Goal: Transaction & Acquisition: Book appointment/travel/reservation

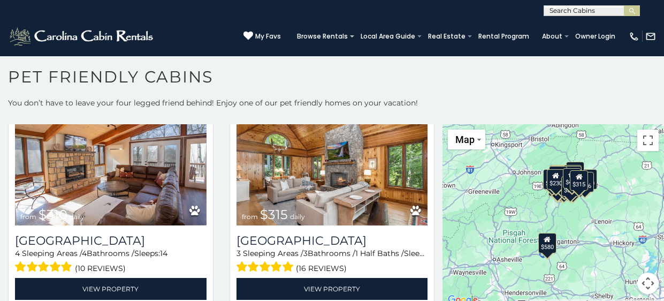
scroll to position [747, 0]
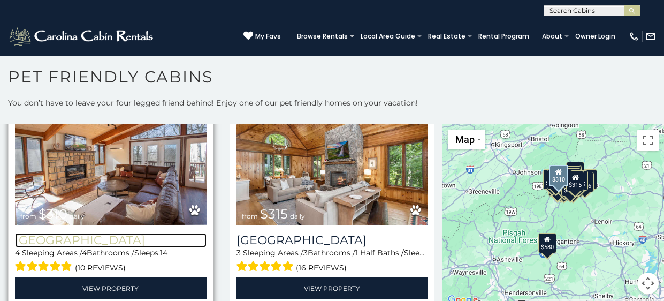
click at [112, 243] on h3 "Blue Eagle Lodge" at bounding box center [111, 240] width 192 height 14
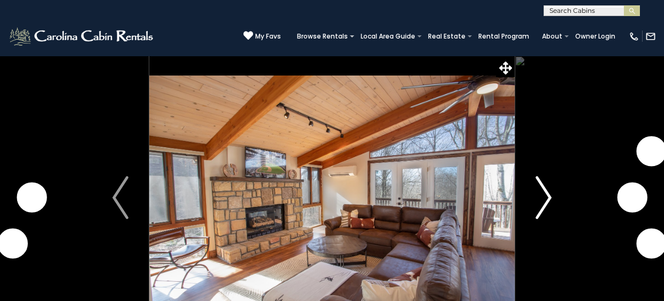
click at [546, 199] on img "Next" at bounding box center [544, 197] width 16 height 43
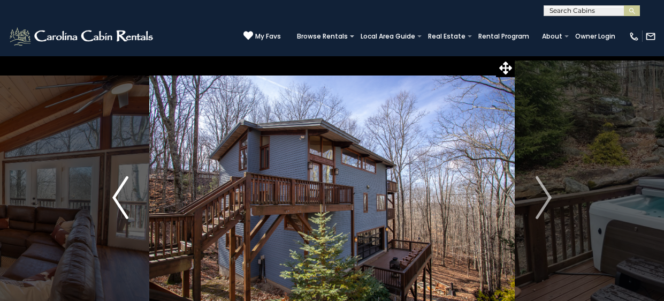
click at [115, 193] on img "Previous" at bounding box center [120, 197] width 16 height 43
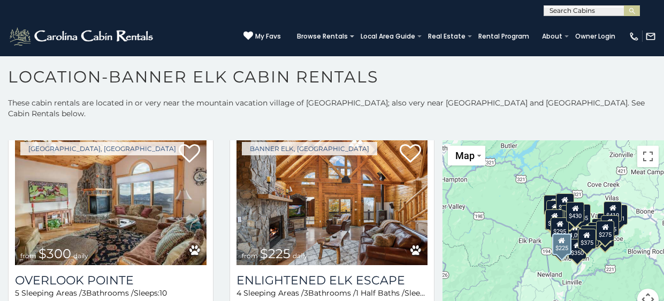
scroll to position [34, 0]
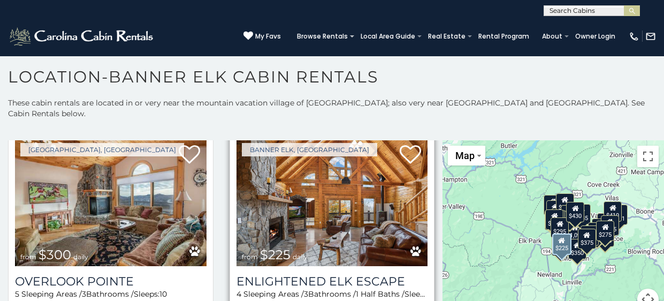
click at [331, 205] on img at bounding box center [333, 202] width 192 height 128
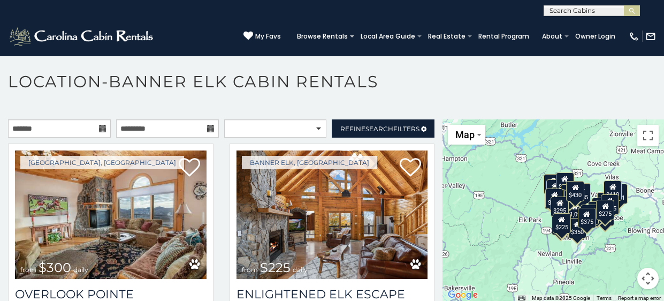
scroll to position [5, 0]
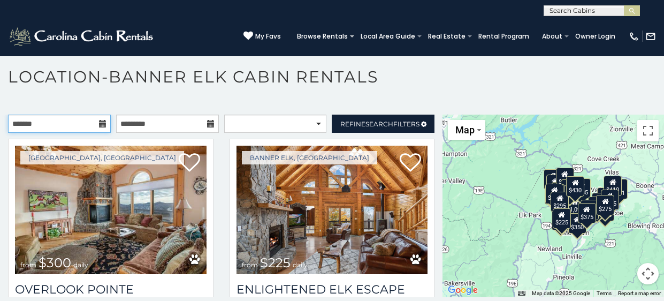
click at [60, 115] on input "text" at bounding box center [59, 124] width 103 height 18
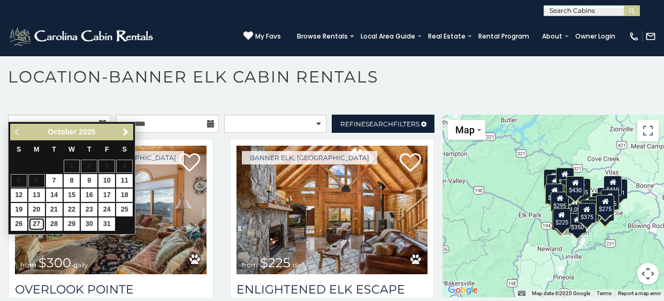
click at [39, 223] on link "27" at bounding box center [36, 223] width 17 height 13
type input "**********"
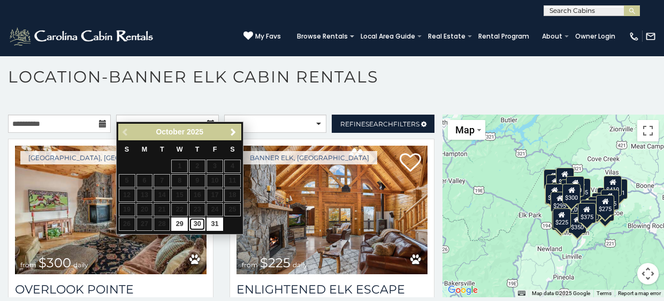
click at [199, 223] on link "30" at bounding box center [197, 223] width 17 height 13
type input "**********"
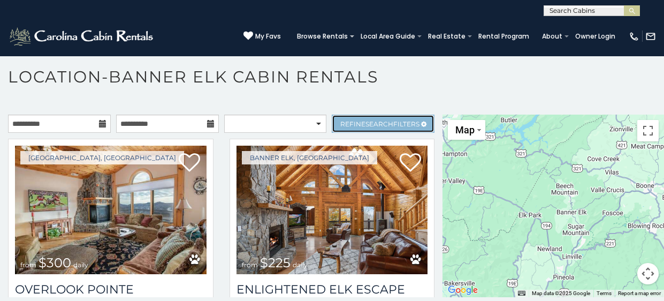
click at [391, 120] on span "Search" at bounding box center [379, 124] width 28 height 8
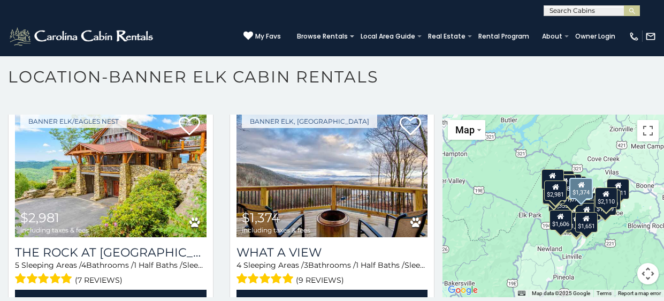
scroll to position [875, 0]
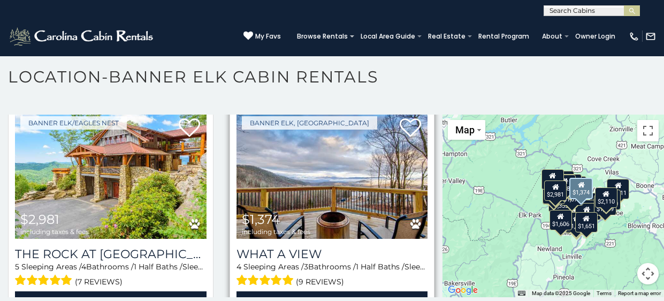
click at [348, 176] on img at bounding box center [333, 175] width 192 height 128
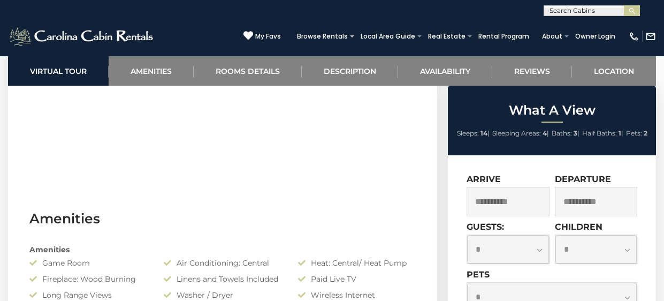
scroll to position [654, 0]
click at [540, 250] on select "**********" at bounding box center [508, 249] width 82 height 28
select select "*"
click at [467, 236] on select "**********" at bounding box center [508, 249] width 82 height 28
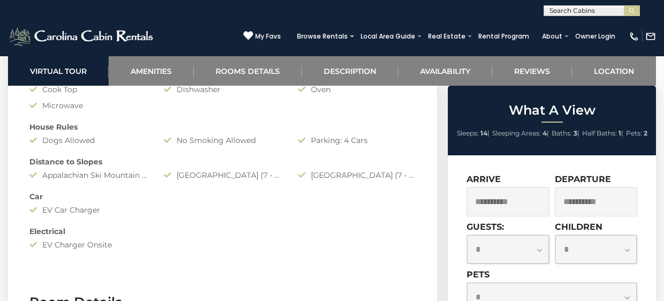
scroll to position [1019, 0]
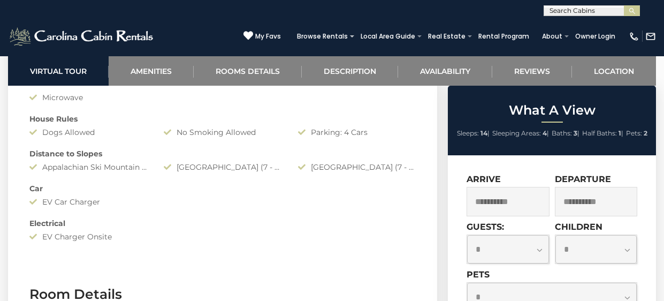
click at [576, 292] on select "**********" at bounding box center [552, 297] width 170 height 28
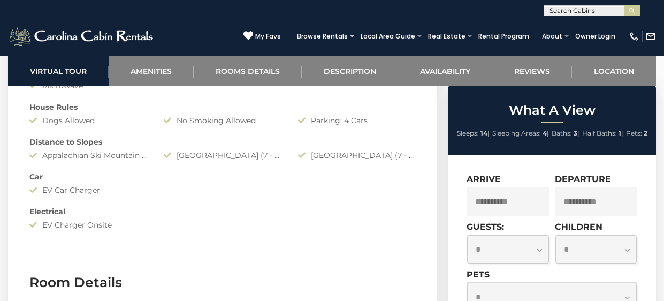
select select "*"
click at [467, 284] on select "**********" at bounding box center [552, 297] width 170 height 28
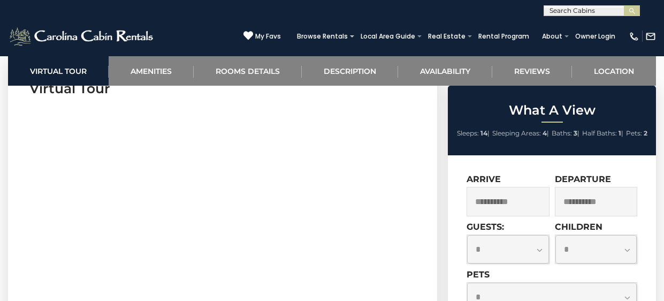
scroll to position [462, 0]
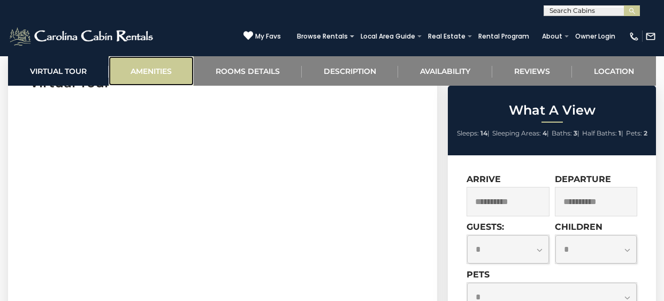
click at [154, 77] on link "Amenities" at bounding box center [151, 70] width 85 height 29
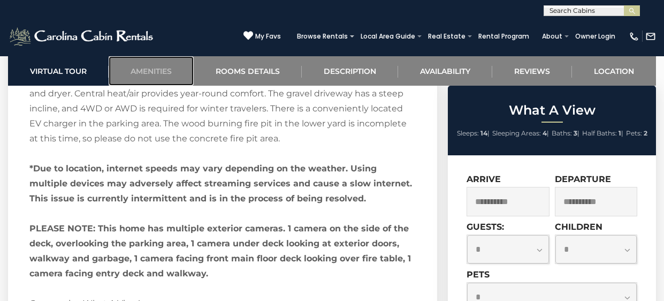
scroll to position [1842, 0]
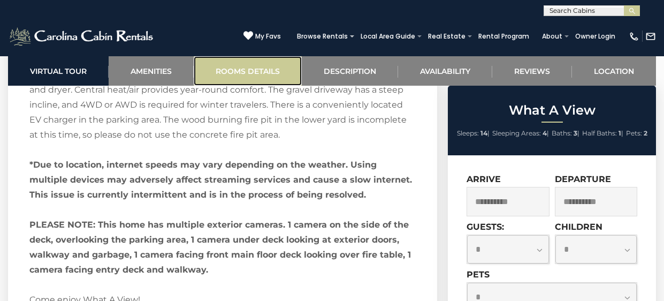
click at [265, 68] on link "Rooms Details" at bounding box center [248, 70] width 108 height 29
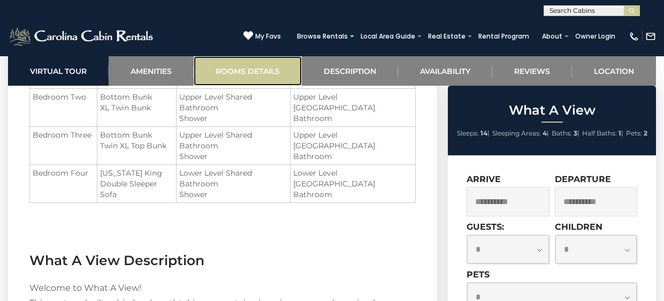
scroll to position [1206, 0]
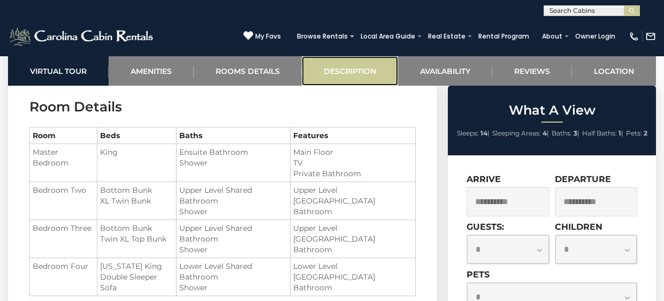
click at [353, 71] on link "Description" at bounding box center [350, 70] width 96 height 29
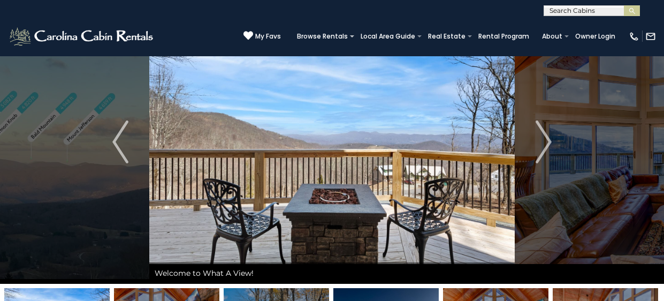
scroll to position [0, 0]
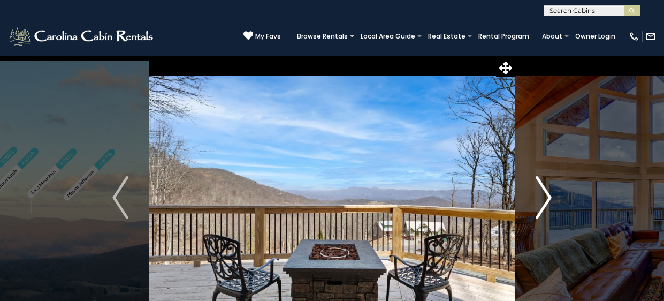
click at [547, 200] on img "Next" at bounding box center [544, 197] width 16 height 43
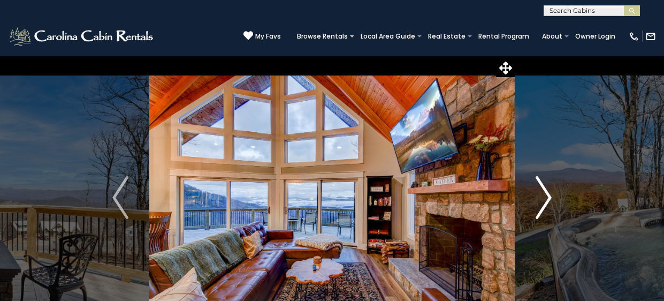
click at [547, 200] on img "Next" at bounding box center [544, 197] width 16 height 43
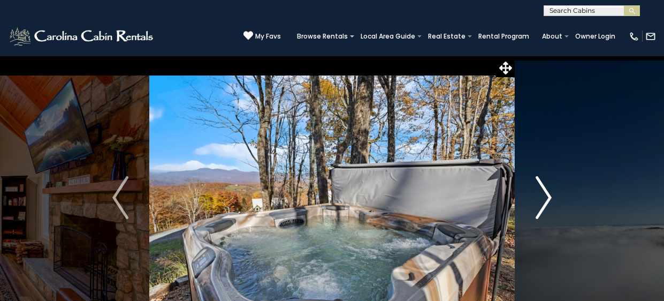
click at [547, 196] on img "Next" at bounding box center [544, 197] width 16 height 43
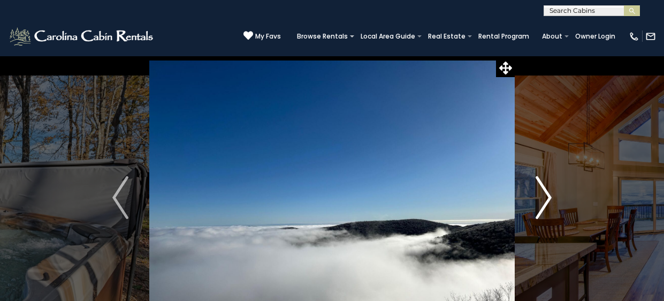
click at [546, 197] on img "Next" at bounding box center [544, 197] width 16 height 43
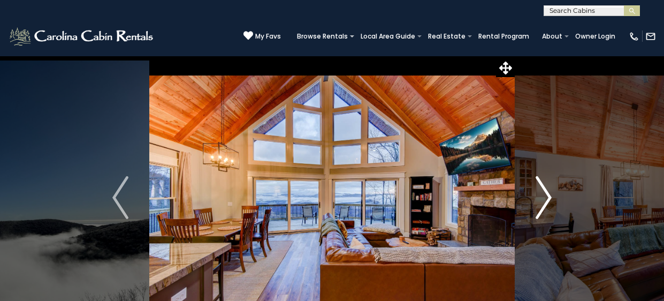
click at [546, 197] on img "Next" at bounding box center [544, 197] width 16 height 43
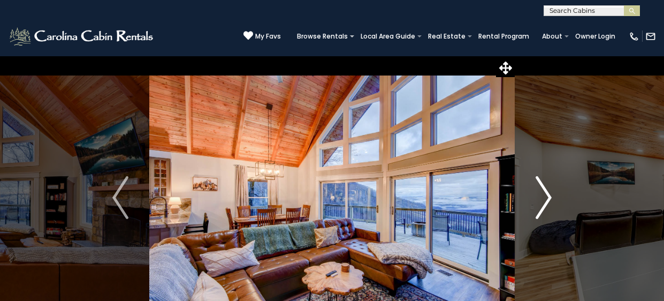
click at [546, 197] on img "Next" at bounding box center [544, 197] width 16 height 43
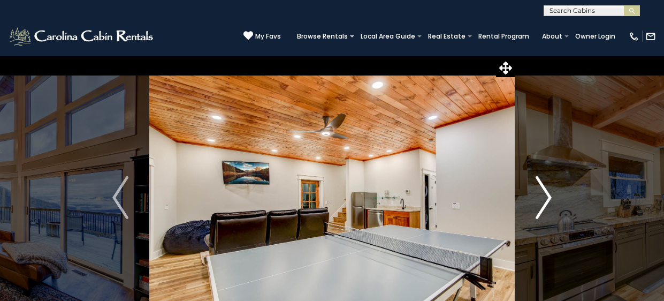
click at [546, 197] on img "Next" at bounding box center [544, 197] width 16 height 43
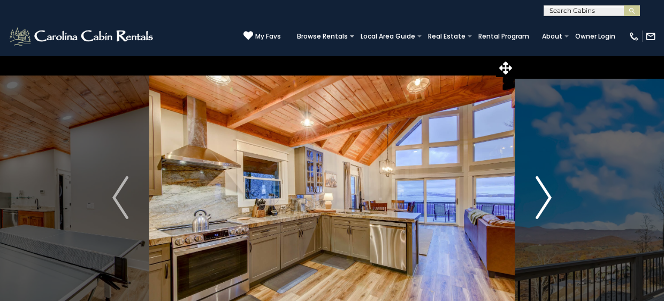
click at [546, 197] on img "Next" at bounding box center [544, 197] width 16 height 43
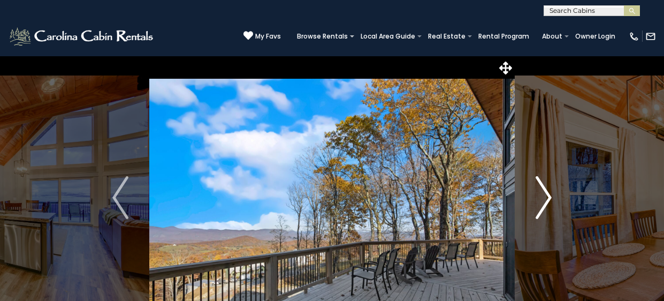
click at [546, 197] on img "Next" at bounding box center [544, 197] width 16 height 43
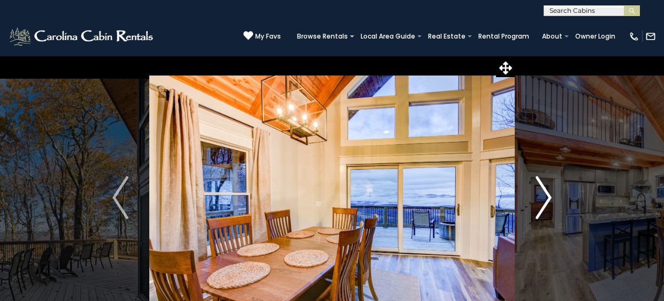
click at [546, 197] on img "Next" at bounding box center [544, 197] width 16 height 43
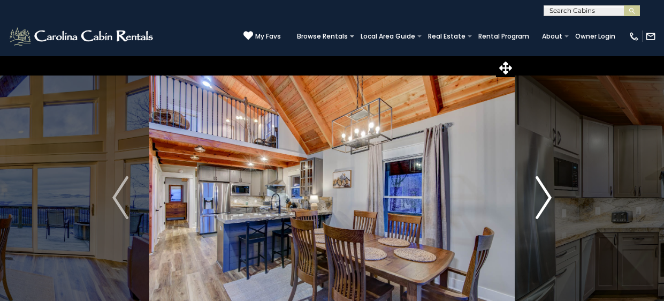
click at [546, 193] on img "Next" at bounding box center [544, 197] width 16 height 43
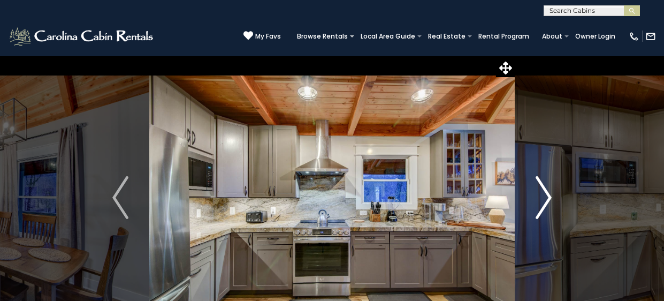
click at [546, 193] on img "Next" at bounding box center [544, 197] width 16 height 43
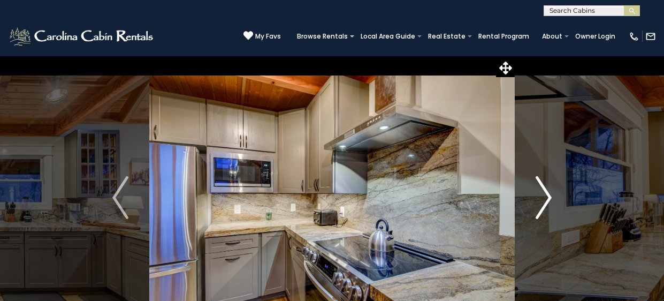
click at [546, 193] on img "Next" at bounding box center [544, 197] width 16 height 43
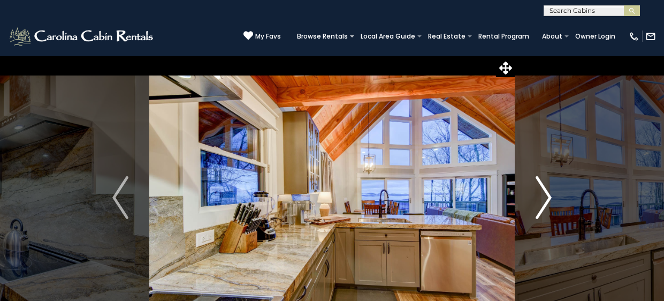
click at [546, 193] on img "Next" at bounding box center [544, 197] width 16 height 43
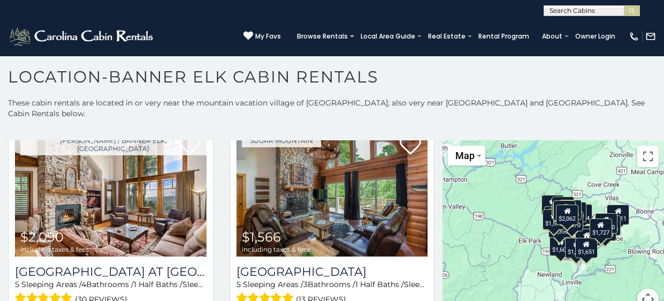
scroll to position [1200, 0]
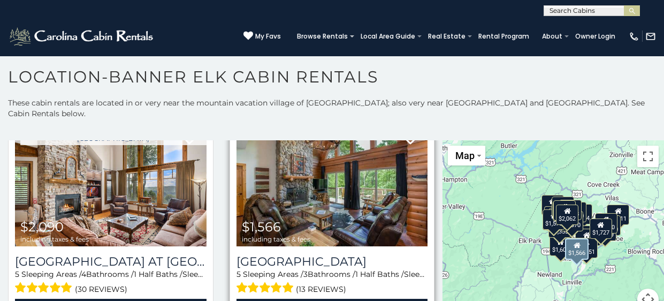
click at [353, 179] on img at bounding box center [333, 182] width 192 height 128
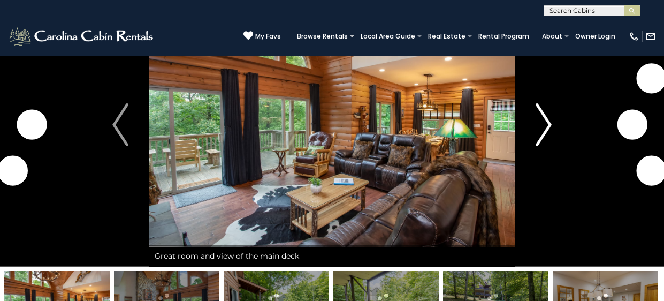
click at [544, 124] on img "Next" at bounding box center [544, 124] width 16 height 43
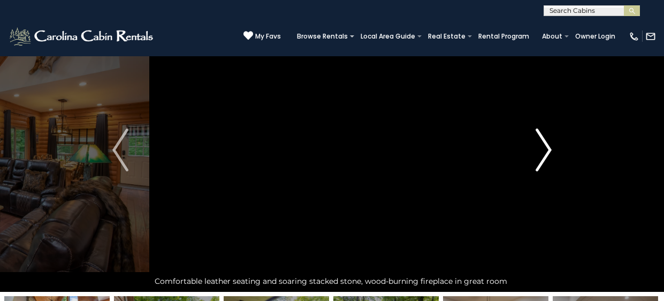
scroll to position [49, 0]
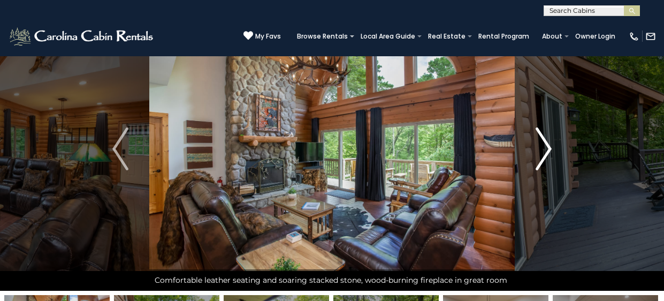
click at [543, 146] on img "Next" at bounding box center [544, 148] width 16 height 43
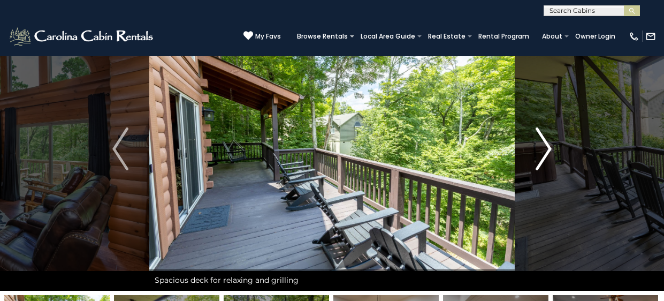
click at [547, 145] on img "Next" at bounding box center [544, 148] width 16 height 43
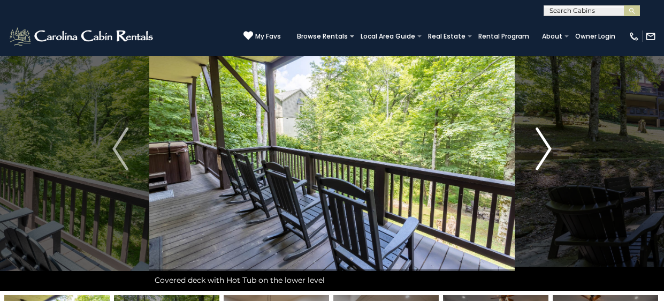
click at [547, 145] on img "Next" at bounding box center [544, 148] width 16 height 43
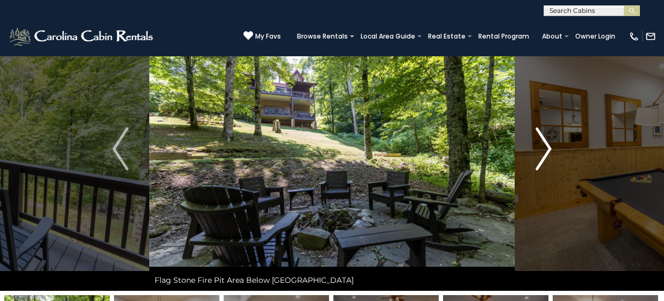
click at [547, 145] on img "Next" at bounding box center [544, 148] width 16 height 43
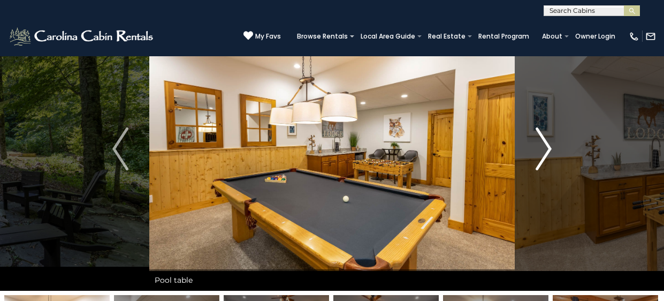
click at [547, 145] on img "Next" at bounding box center [544, 148] width 16 height 43
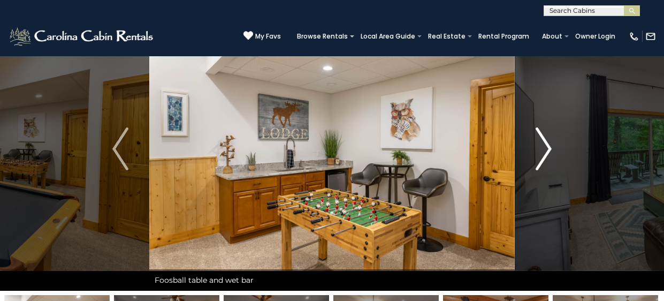
click at [547, 145] on img "Next" at bounding box center [544, 148] width 16 height 43
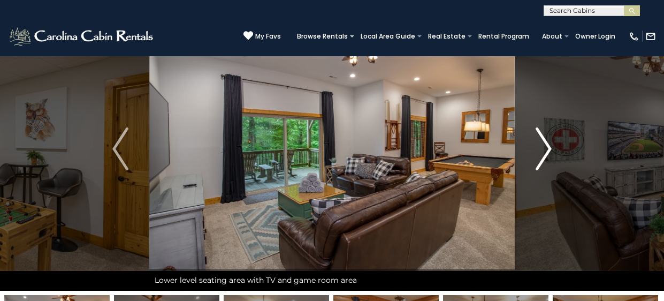
click at [547, 145] on img "Next" at bounding box center [544, 148] width 16 height 43
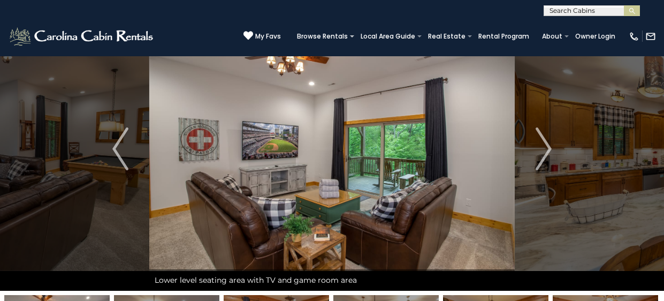
click at [91, 10] on div "**********" at bounding box center [332, 8] width 664 height 16
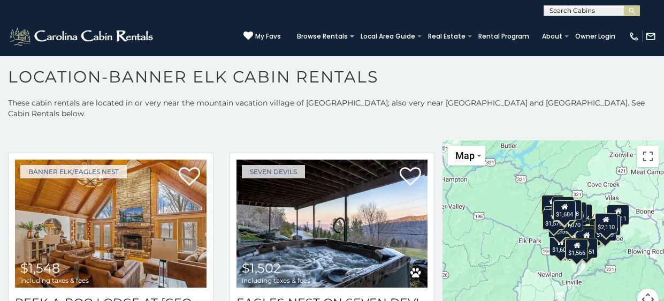
scroll to position [1393, 0]
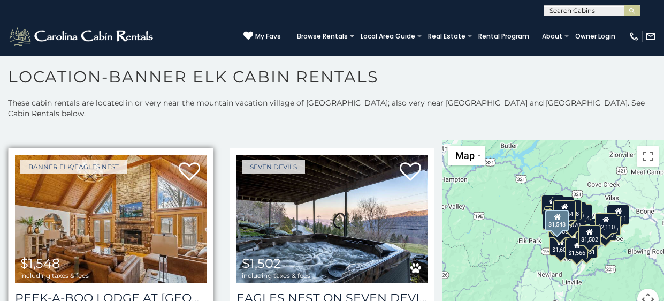
click at [142, 203] on img at bounding box center [111, 219] width 192 height 128
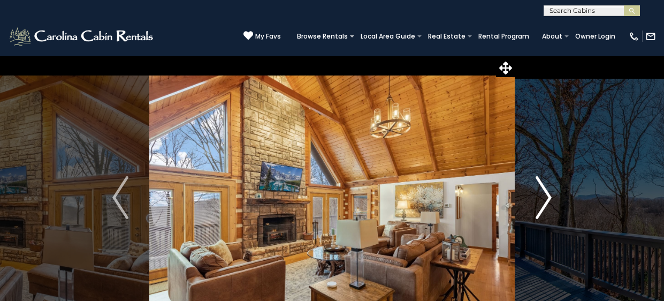
click at [548, 196] on img "Next" at bounding box center [544, 197] width 16 height 43
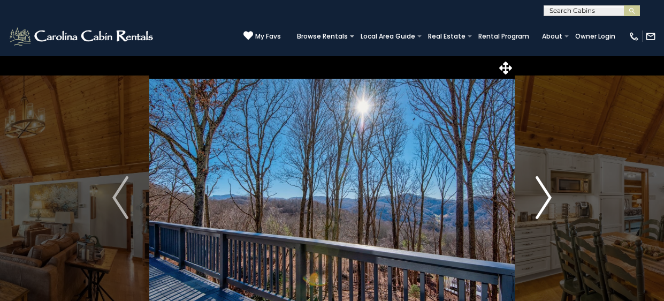
click at [548, 196] on img "Next" at bounding box center [544, 197] width 16 height 43
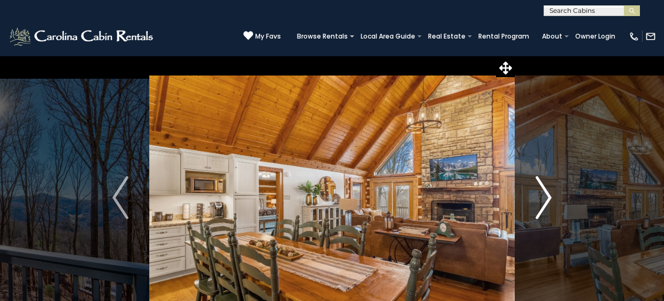
click at [548, 196] on img "Next" at bounding box center [544, 197] width 16 height 43
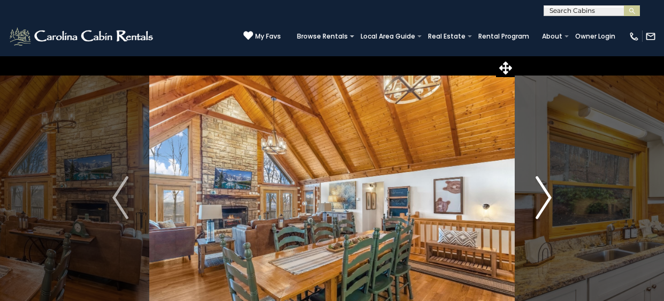
click at [548, 196] on img "Next" at bounding box center [544, 197] width 16 height 43
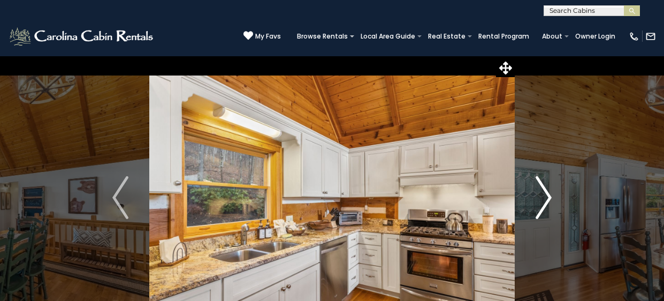
click at [548, 196] on img "Next" at bounding box center [544, 197] width 16 height 43
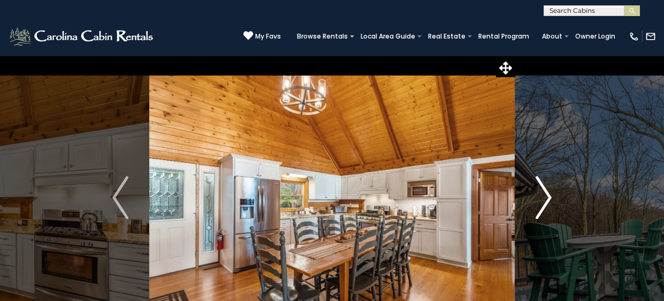
click at [548, 196] on img "Next" at bounding box center [544, 197] width 16 height 43
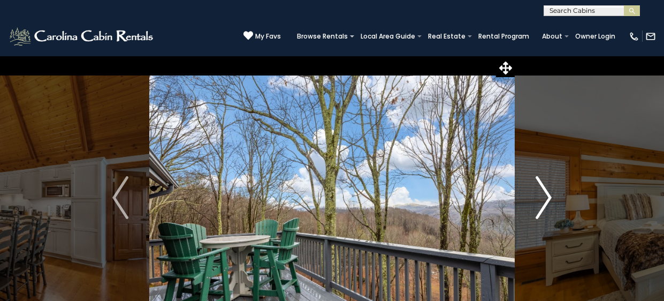
click at [548, 196] on img "Next" at bounding box center [544, 197] width 16 height 43
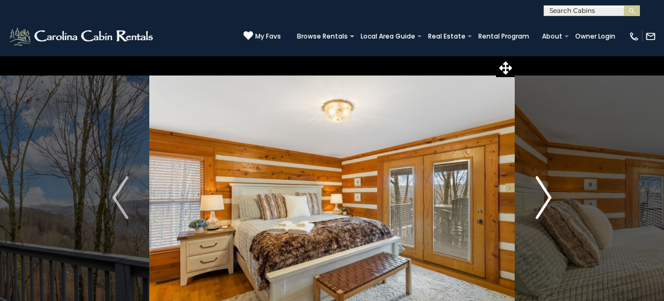
click at [548, 196] on img "Next" at bounding box center [544, 197] width 16 height 43
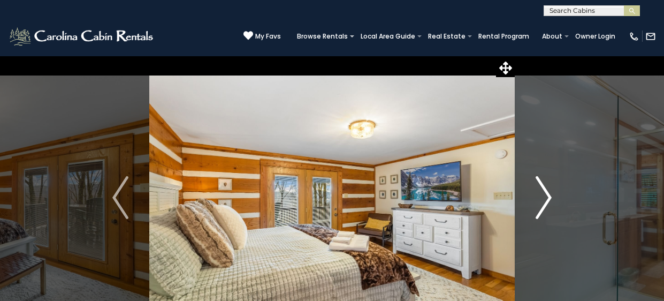
click at [548, 196] on img "Next" at bounding box center [544, 197] width 16 height 43
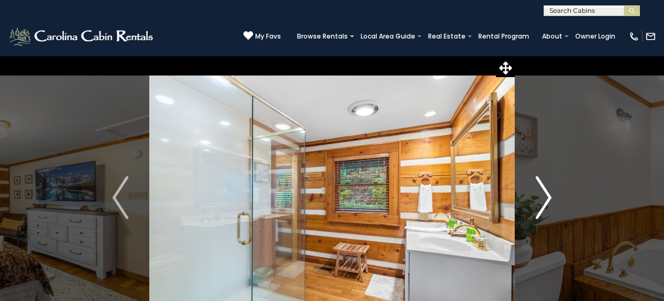
click at [548, 196] on img "Next" at bounding box center [544, 197] width 16 height 43
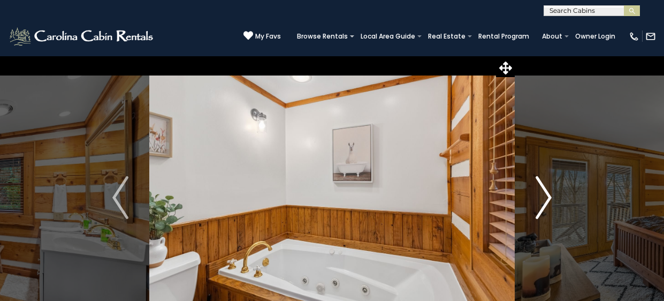
click at [548, 196] on img "Next" at bounding box center [544, 197] width 16 height 43
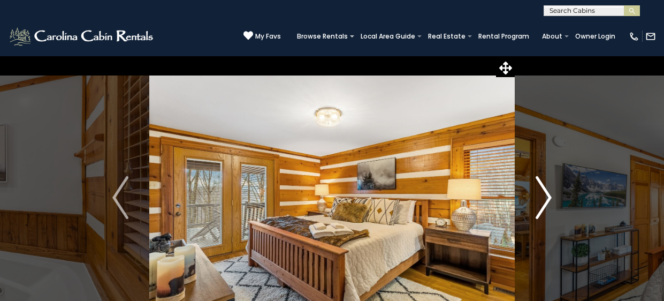
click at [548, 196] on img "Next" at bounding box center [544, 197] width 16 height 43
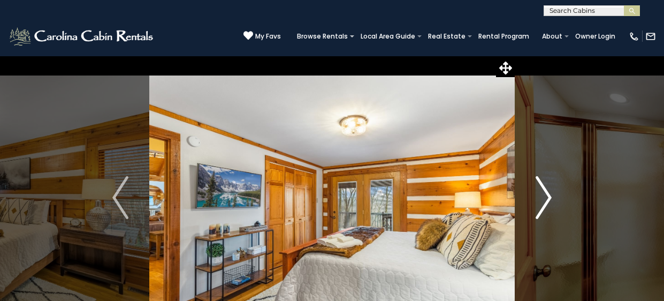
click at [548, 196] on img "Next" at bounding box center [544, 197] width 16 height 43
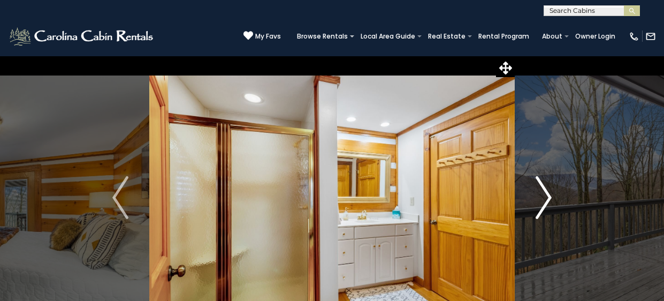
click at [546, 197] on img "Next" at bounding box center [544, 197] width 16 height 43
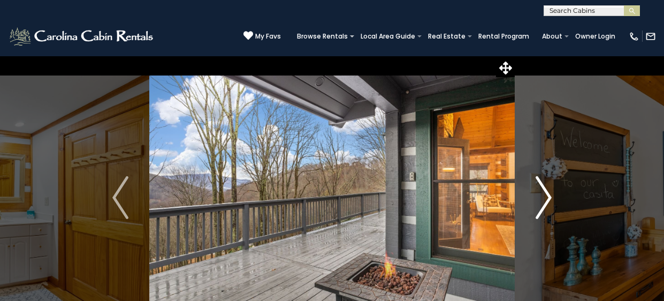
click at [547, 196] on img "Next" at bounding box center [544, 197] width 16 height 43
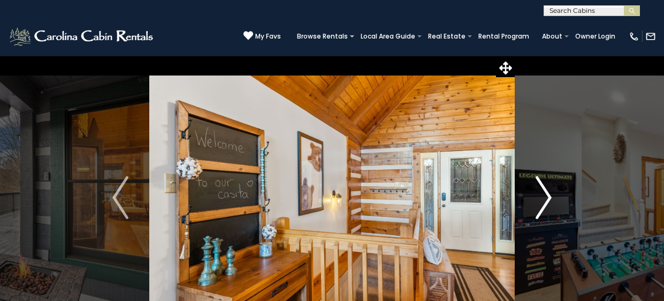
click at [547, 196] on img "Next" at bounding box center [544, 197] width 16 height 43
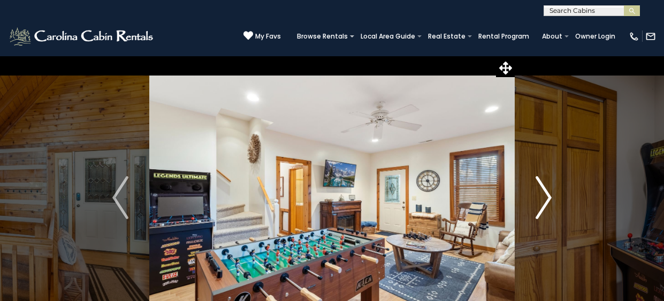
click at [547, 196] on img "Next" at bounding box center [544, 197] width 16 height 43
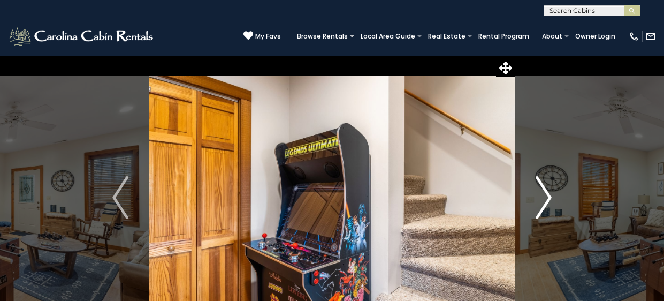
click at [547, 196] on img "Next" at bounding box center [544, 197] width 16 height 43
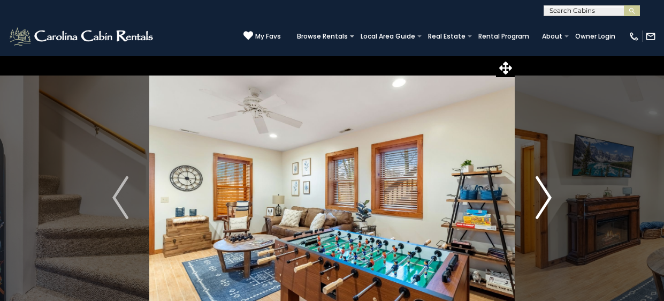
click at [547, 196] on img "Next" at bounding box center [544, 197] width 16 height 43
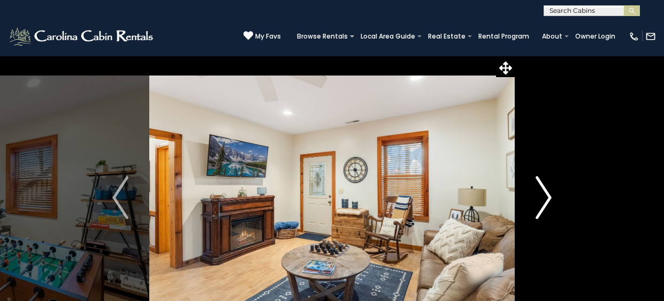
click at [547, 196] on img "Next" at bounding box center [544, 197] width 16 height 43
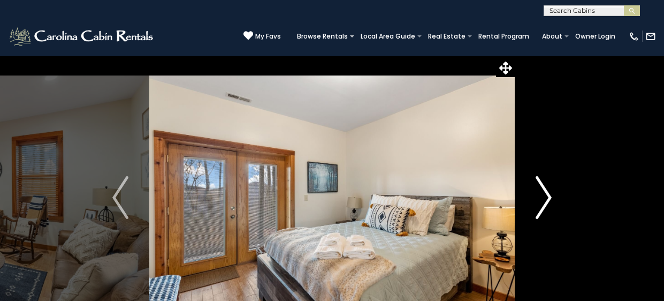
click at [547, 196] on img "Next" at bounding box center [544, 197] width 16 height 43
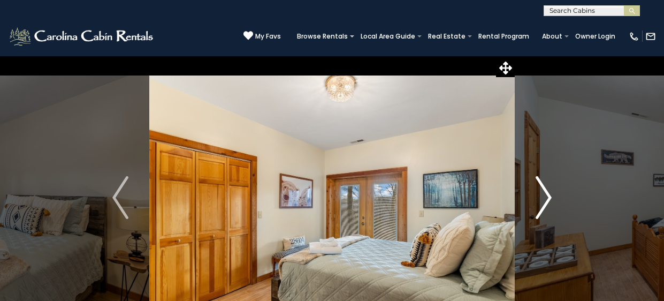
click at [547, 196] on img "Next" at bounding box center [544, 197] width 16 height 43
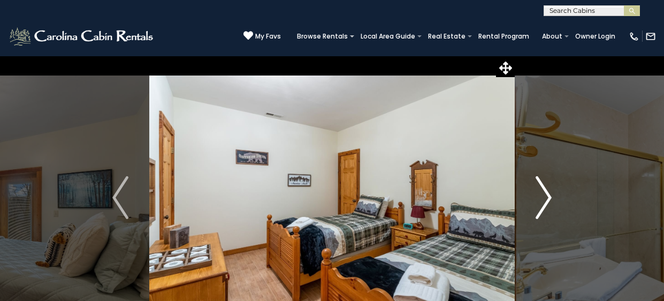
click at [547, 196] on img "Next" at bounding box center [544, 197] width 16 height 43
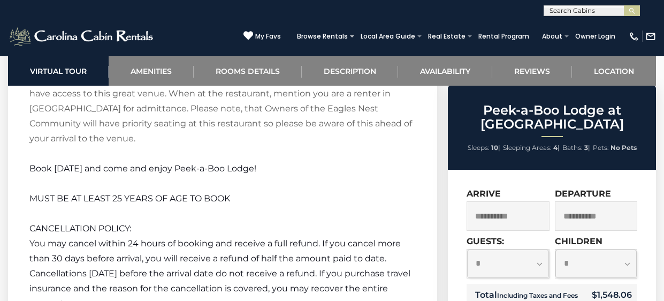
scroll to position [2018, 0]
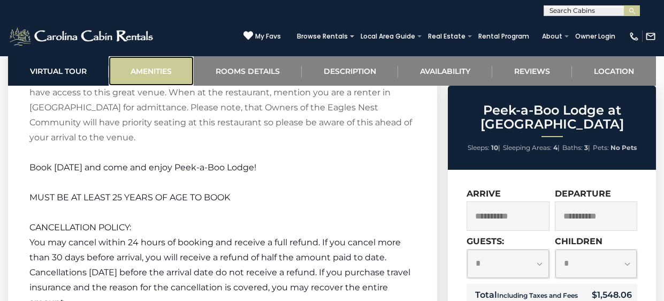
click at [173, 69] on link "Amenities" at bounding box center [151, 70] width 85 height 29
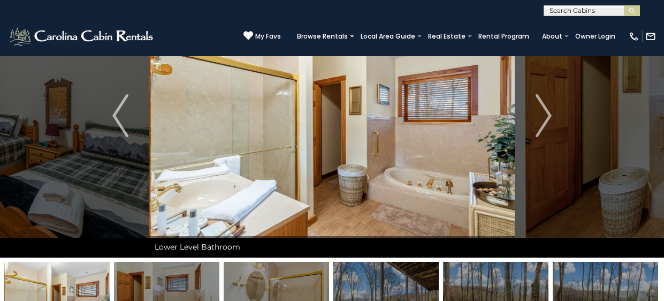
scroll to position [0, 0]
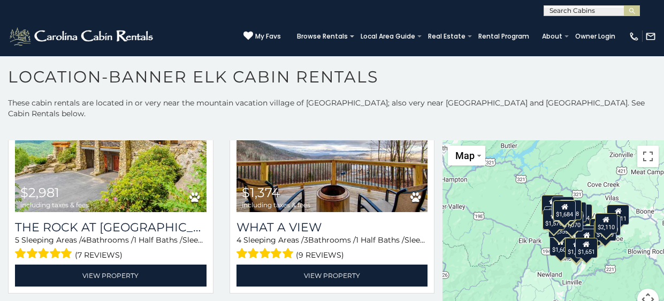
scroll to position [547, 0]
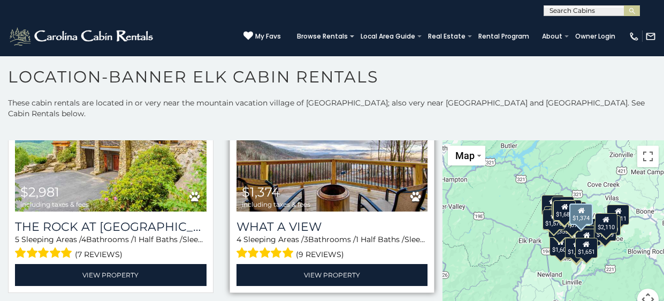
click at [338, 169] on img at bounding box center [333, 147] width 192 height 128
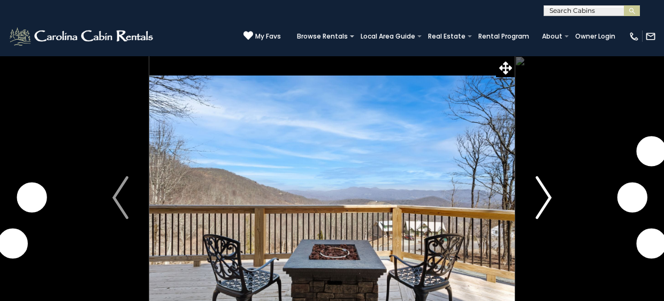
click at [546, 197] on img "Next" at bounding box center [544, 197] width 16 height 43
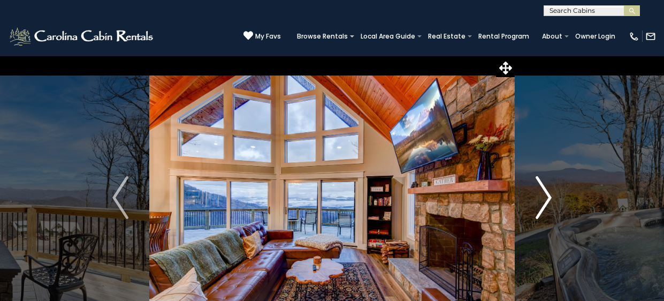
click at [546, 197] on img "Next" at bounding box center [544, 197] width 16 height 43
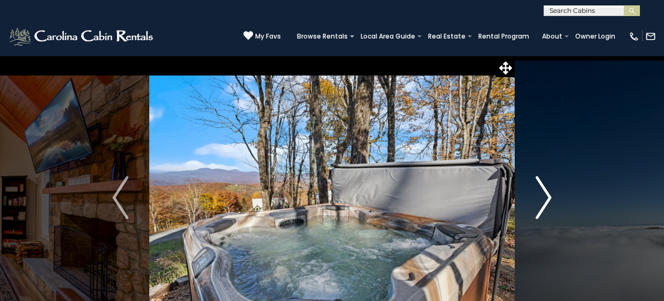
click at [546, 197] on img "Next" at bounding box center [544, 197] width 16 height 43
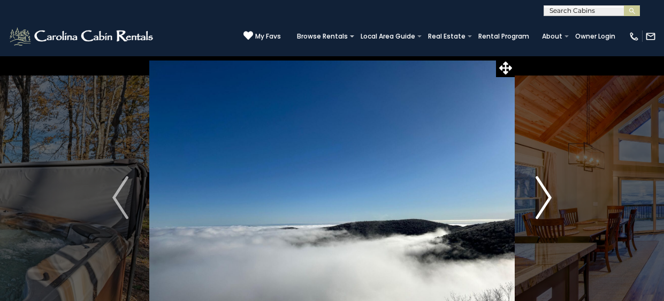
click at [546, 197] on img "Next" at bounding box center [544, 197] width 16 height 43
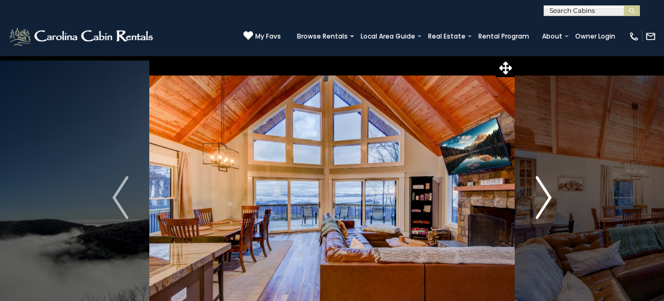
click at [546, 197] on img "Next" at bounding box center [544, 197] width 16 height 43
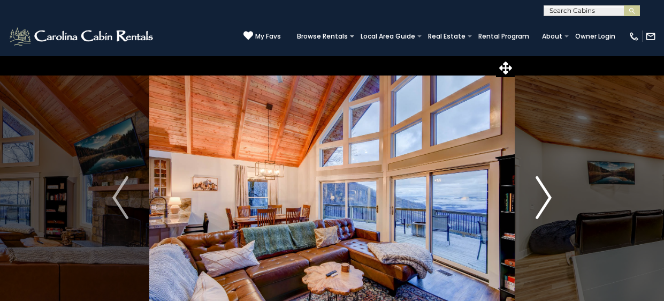
click at [546, 197] on img "Next" at bounding box center [544, 197] width 16 height 43
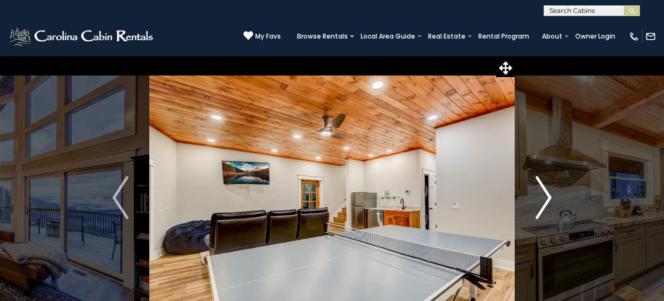
click at [546, 197] on img "Next" at bounding box center [544, 197] width 16 height 43
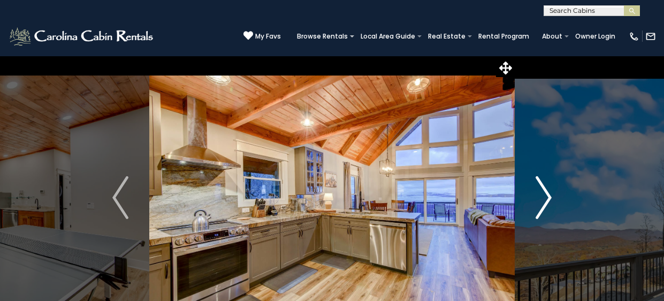
click at [546, 197] on img "Next" at bounding box center [544, 197] width 16 height 43
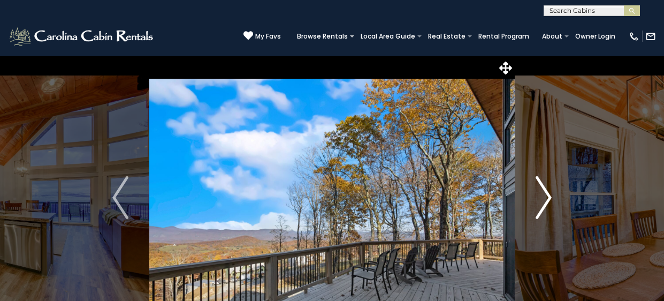
click at [546, 197] on img "Next" at bounding box center [544, 197] width 16 height 43
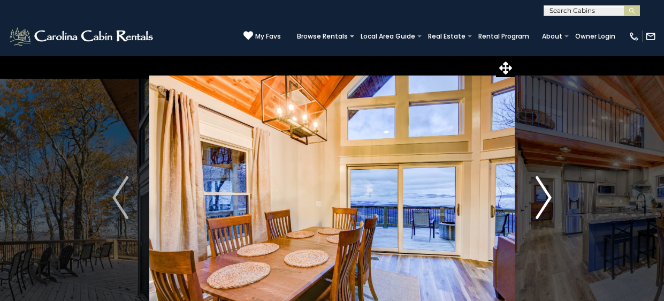
click at [546, 197] on img "Next" at bounding box center [544, 197] width 16 height 43
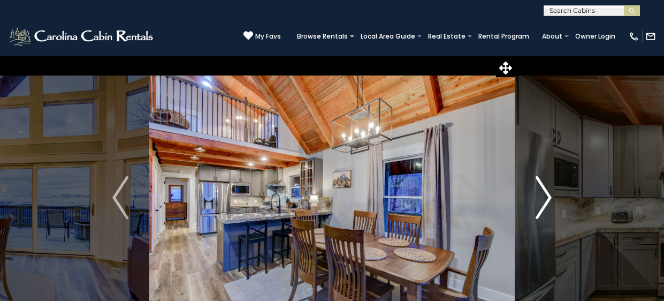
click at [546, 197] on img "Next" at bounding box center [544, 197] width 16 height 43
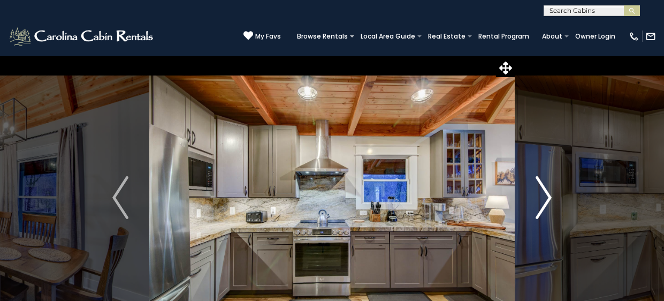
click at [546, 197] on img "Next" at bounding box center [544, 197] width 16 height 43
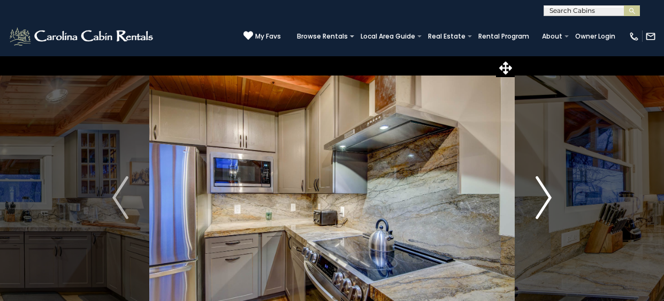
click at [546, 197] on img "Next" at bounding box center [544, 197] width 16 height 43
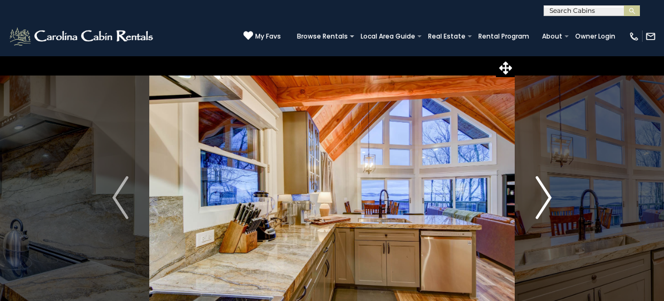
click at [546, 197] on img "Next" at bounding box center [544, 197] width 16 height 43
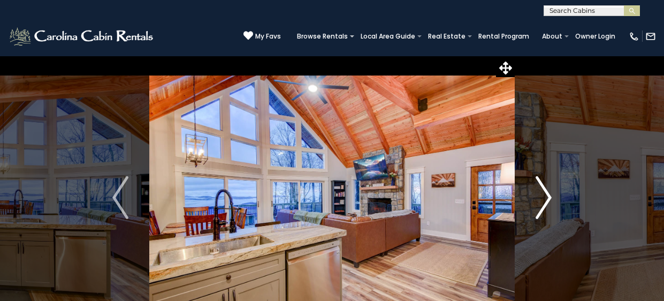
click at [546, 197] on img "Next" at bounding box center [544, 197] width 16 height 43
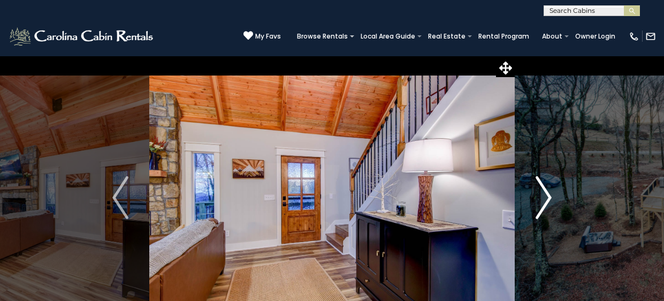
click at [546, 197] on img "Next" at bounding box center [544, 197] width 16 height 43
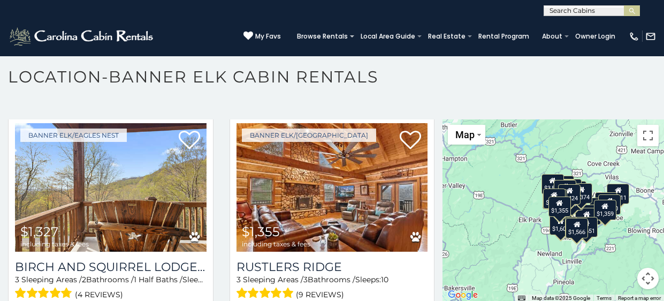
scroll to position [26, 0]
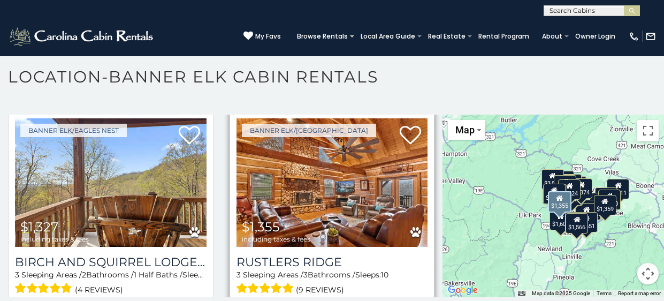
click at [334, 181] on img at bounding box center [333, 182] width 192 height 128
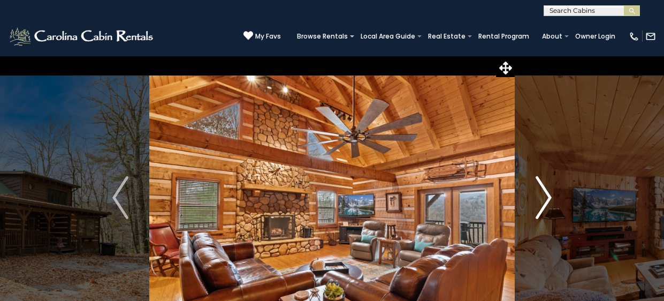
click at [546, 202] on img "Next" at bounding box center [544, 197] width 16 height 43
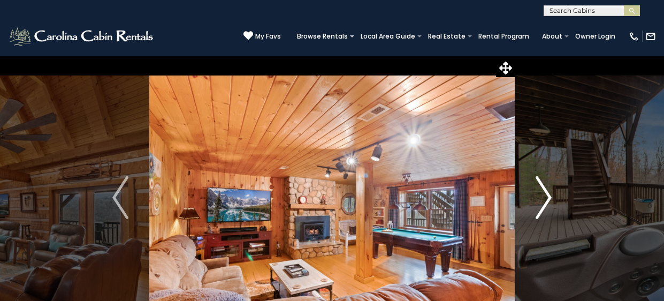
click at [547, 193] on img "Next" at bounding box center [544, 197] width 16 height 43
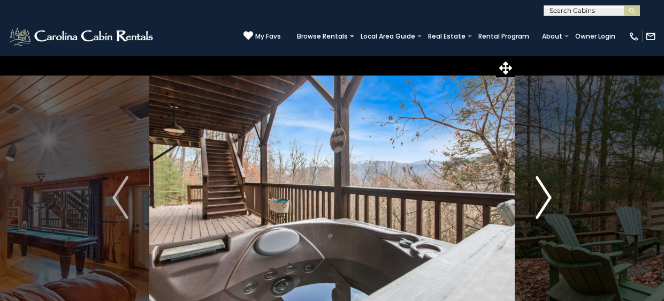
click at [547, 193] on img "Next" at bounding box center [544, 197] width 16 height 43
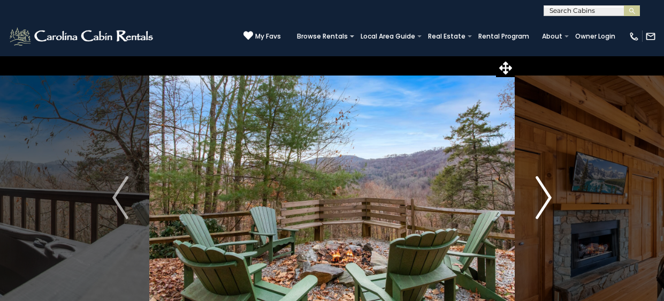
click at [547, 193] on img "Next" at bounding box center [544, 197] width 16 height 43
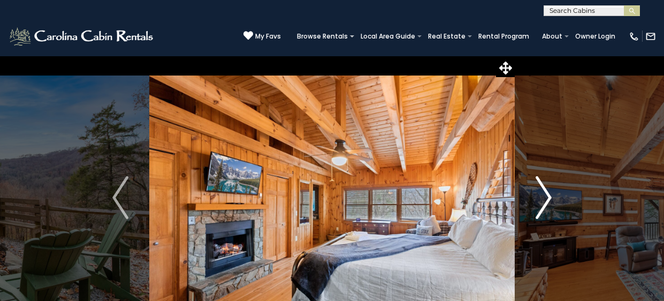
click at [547, 196] on img "Next" at bounding box center [544, 197] width 16 height 43
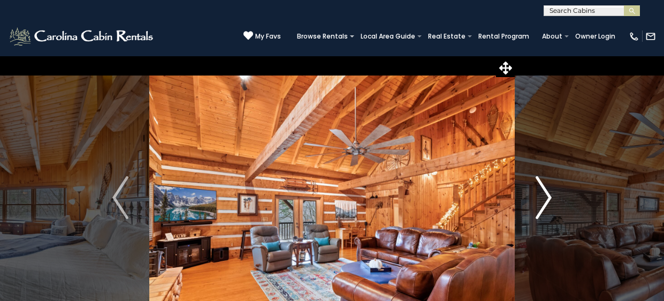
click at [547, 196] on img "Next" at bounding box center [544, 197] width 16 height 43
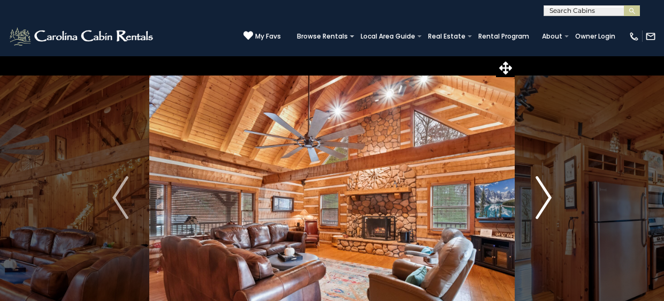
click at [547, 196] on img "Next" at bounding box center [544, 197] width 16 height 43
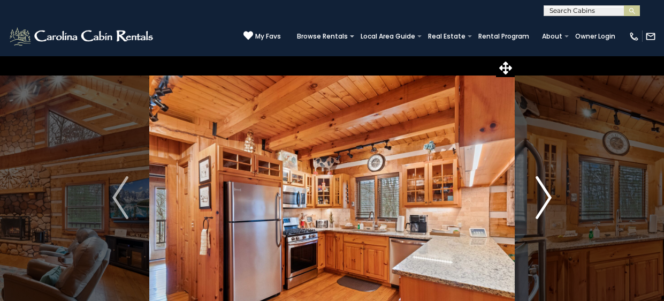
click at [547, 196] on img "Next" at bounding box center [544, 197] width 16 height 43
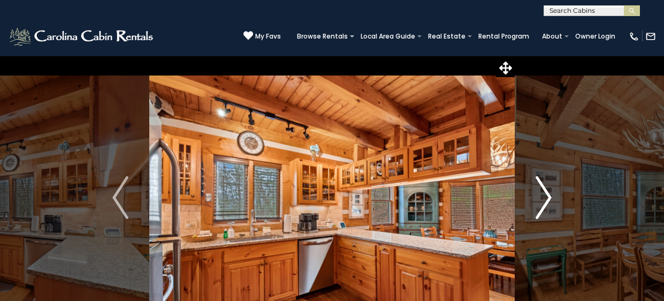
click at [547, 196] on img "Next" at bounding box center [544, 197] width 16 height 43
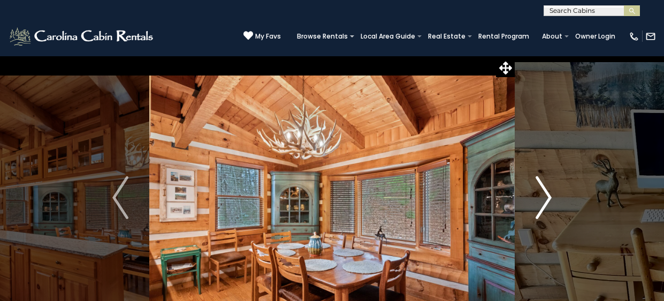
click at [547, 196] on img "Next" at bounding box center [544, 197] width 16 height 43
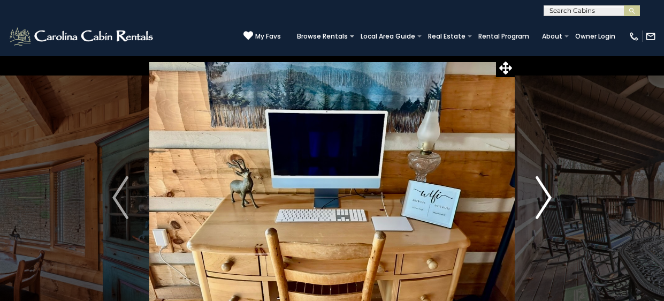
click at [547, 196] on img "Next" at bounding box center [544, 197] width 16 height 43
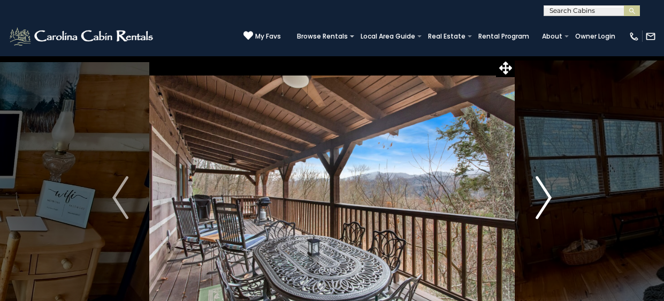
click at [547, 196] on img "Next" at bounding box center [544, 197] width 16 height 43
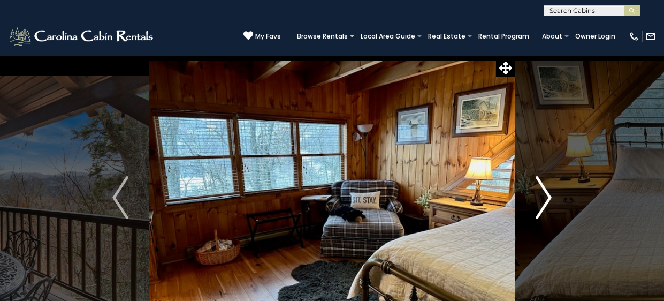
click at [547, 196] on img "Next" at bounding box center [544, 197] width 16 height 43
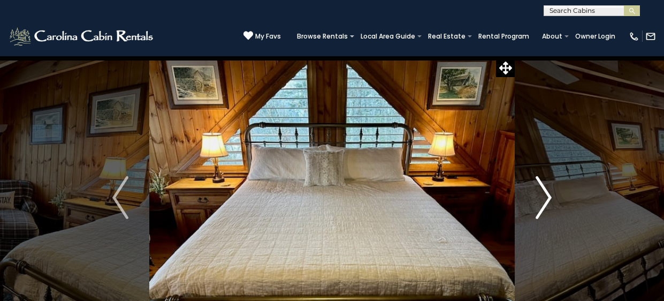
click at [547, 196] on img "Next" at bounding box center [544, 197] width 16 height 43
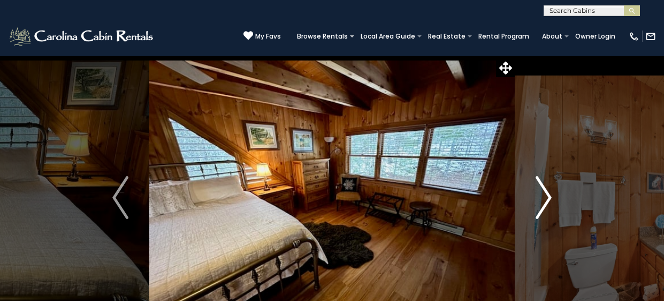
click at [547, 196] on img "Next" at bounding box center [544, 197] width 16 height 43
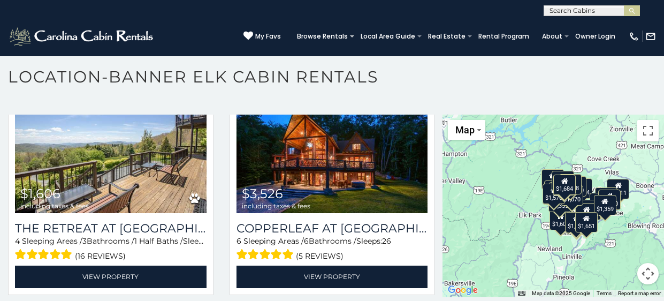
scroll to position [291, 0]
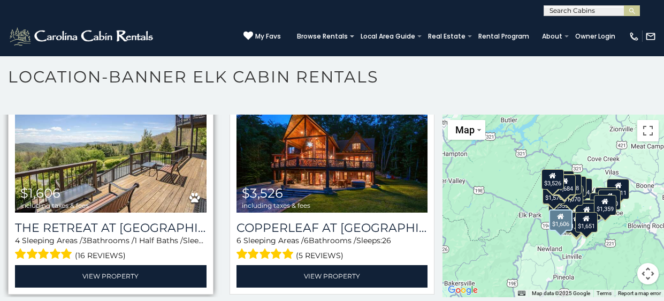
click at [130, 145] on img at bounding box center [111, 149] width 192 height 128
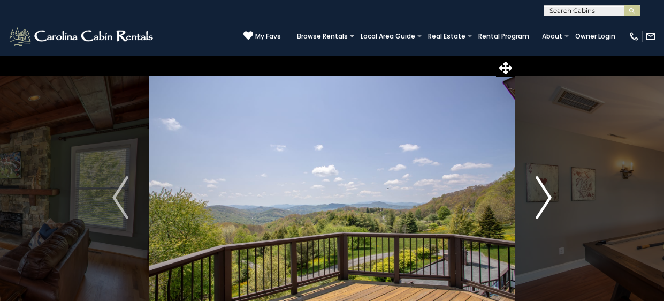
click at [548, 194] on img "Next" at bounding box center [544, 197] width 16 height 43
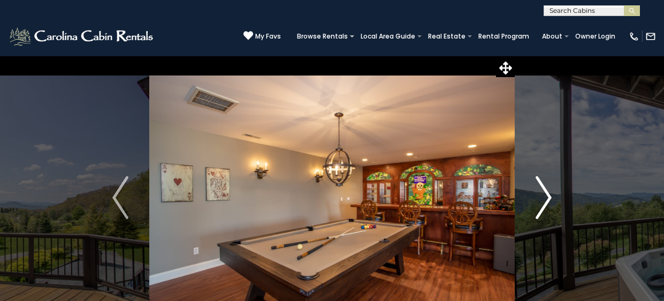
click at [548, 194] on img "Next" at bounding box center [544, 197] width 16 height 43
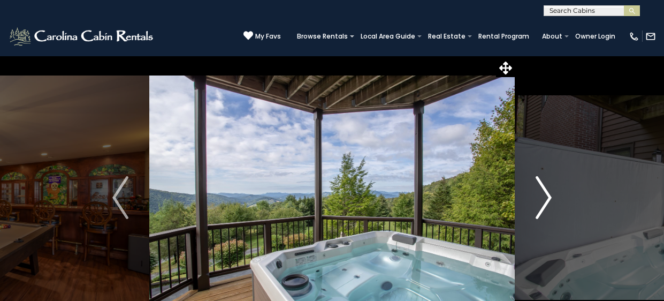
click at [545, 197] on img "Next" at bounding box center [544, 197] width 16 height 43
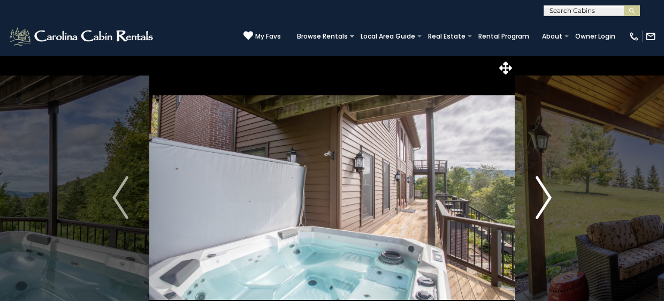
click at [545, 197] on img "Next" at bounding box center [544, 197] width 16 height 43
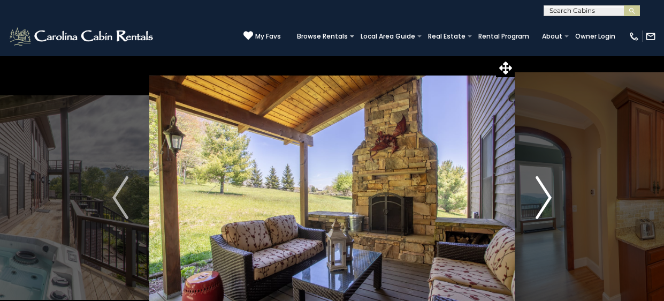
click at [545, 197] on img "Next" at bounding box center [544, 197] width 16 height 43
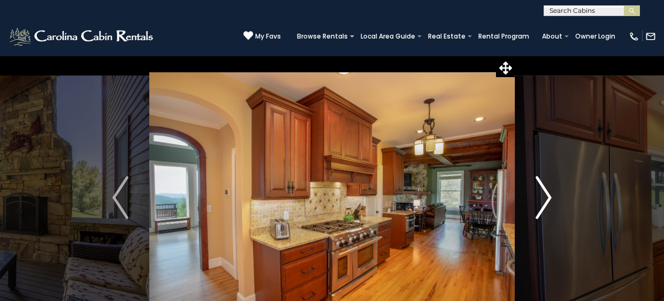
click at [545, 197] on img "Next" at bounding box center [544, 197] width 16 height 43
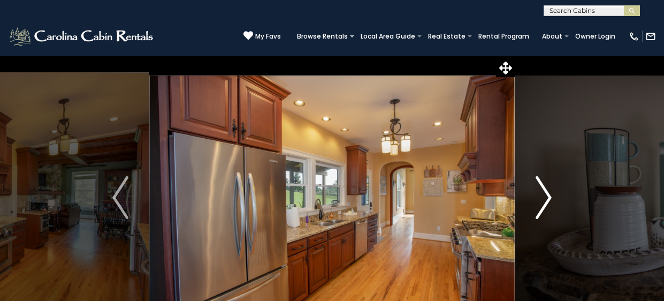
click at [545, 197] on img "Next" at bounding box center [544, 197] width 16 height 43
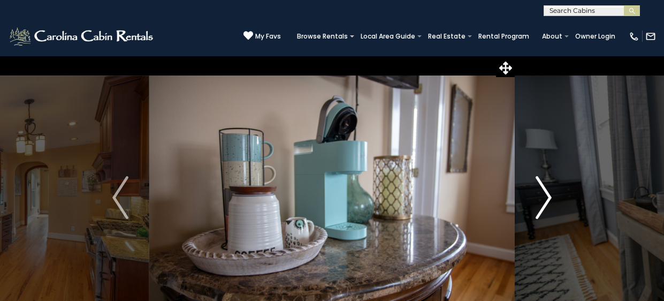
click at [545, 197] on img "Next" at bounding box center [544, 197] width 16 height 43
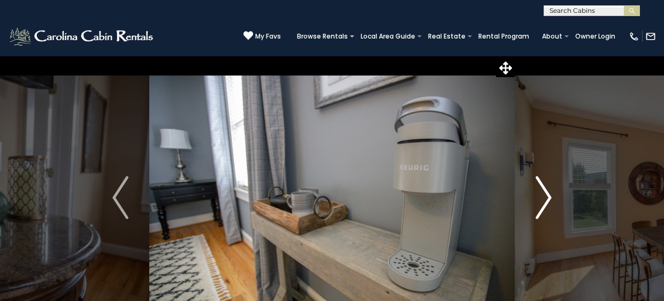
click at [545, 197] on img "Next" at bounding box center [544, 197] width 16 height 43
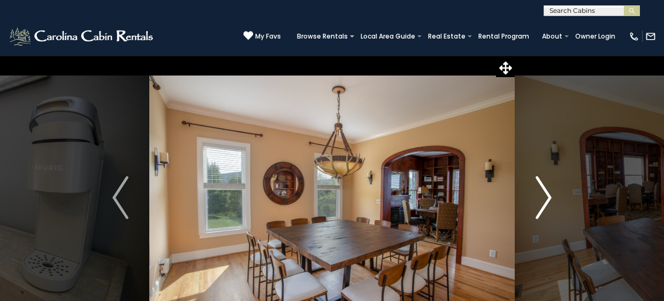
click at [545, 197] on img "Next" at bounding box center [544, 197] width 16 height 43
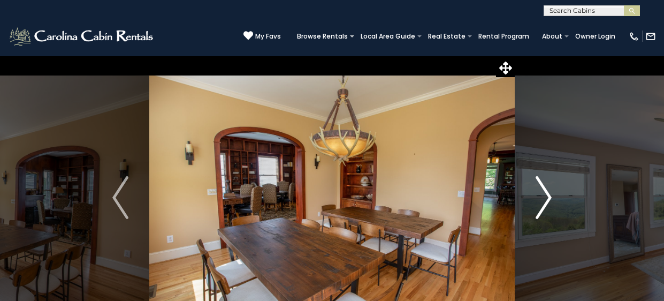
click at [545, 197] on img "Next" at bounding box center [544, 197] width 16 height 43
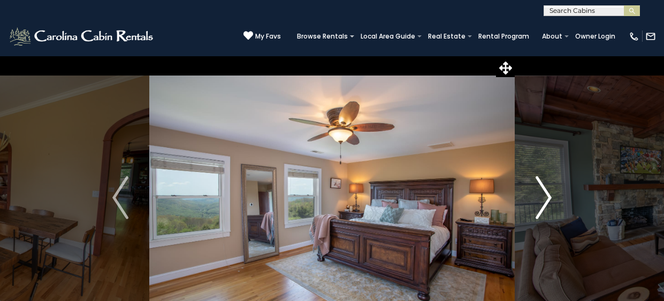
click at [545, 197] on img "Next" at bounding box center [544, 197] width 16 height 43
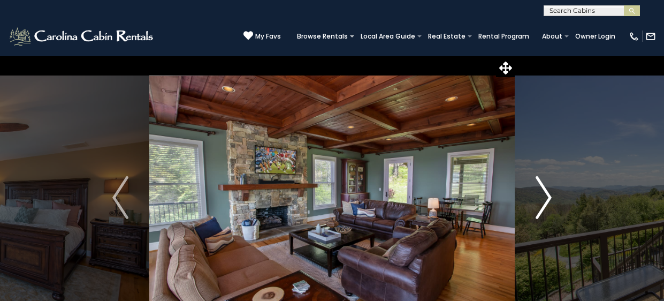
click at [545, 197] on img "Next" at bounding box center [544, 197] width 16 height 43
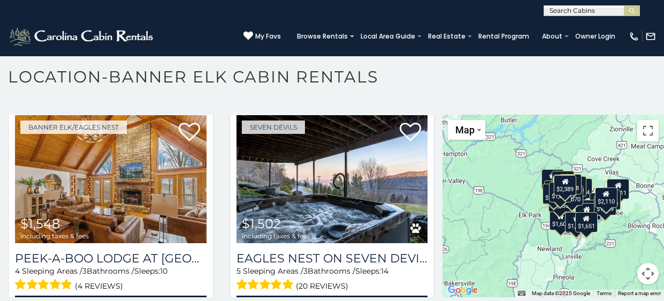
scroll to position [1405, 0]
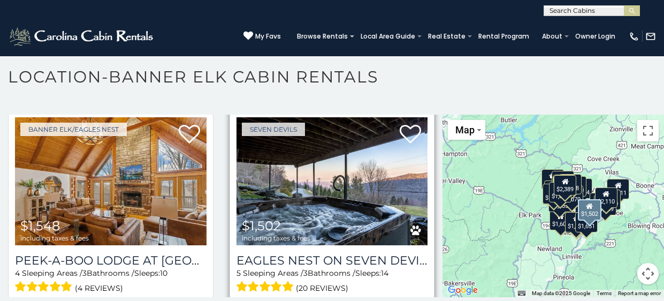
click at [367, 182] on img at bounding box center [333, 181] width 192 height 128
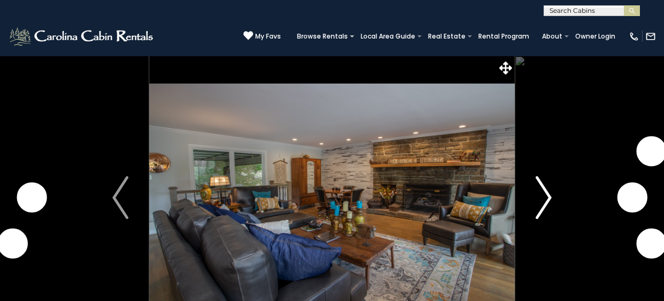
click at [547, 197] on img "Next" at bounding box center [544, 197] width 16 height 43
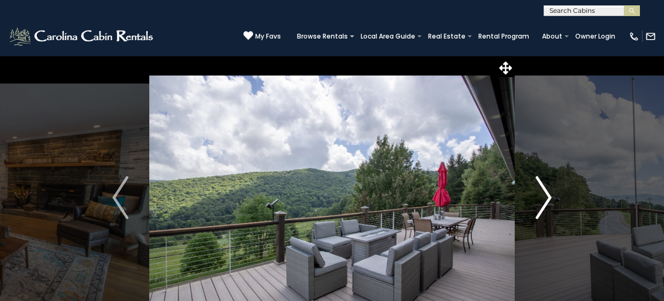
click at [547, 197] on img "Next" at bounding box center [544, 197] width 16 height 43
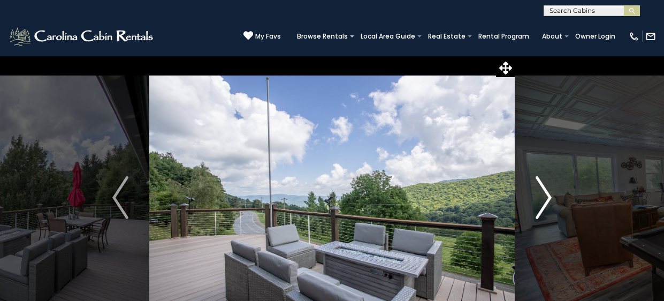
click at [547, 197] on img "Next" at bounding box center [544, 197] width 16 height 43
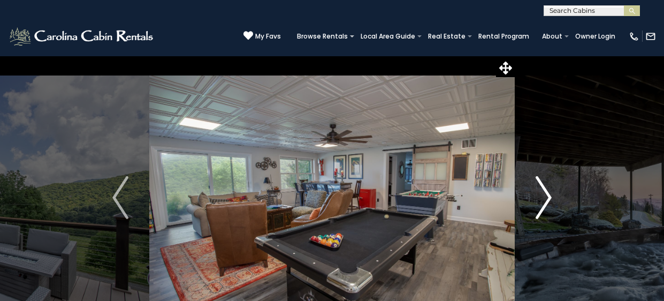
click at [547, 197] on img "Next" at bounding box center [544, 197] width 16 height 43
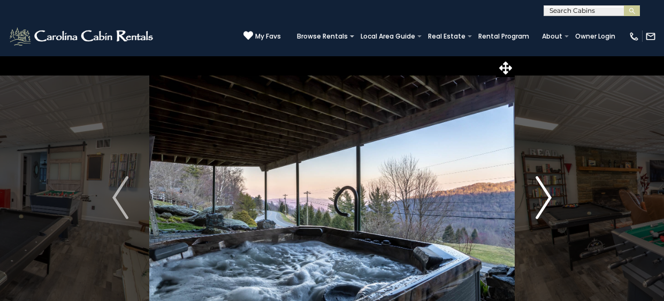
click at [547, 197] on img "Next" at bounding box center [544, 197] width 16 height 43
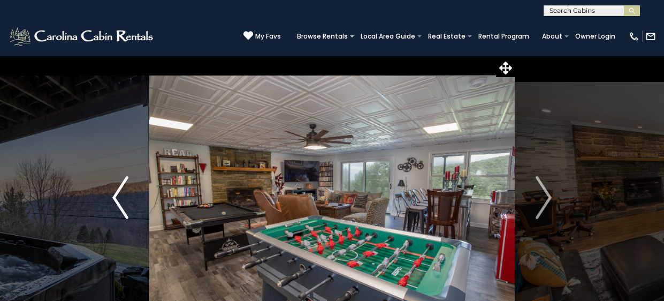
click at [118, 197] on img "Previous" at bounding box center [120, 197] width 16 height 43
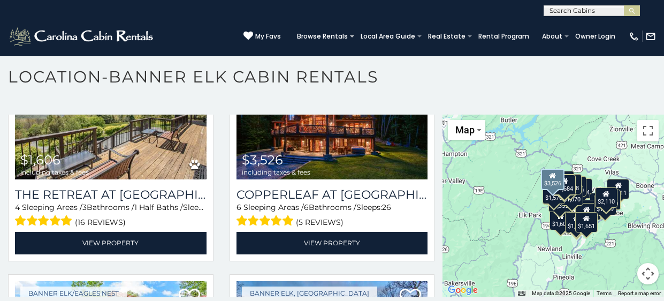
scroll to position [326, 0]
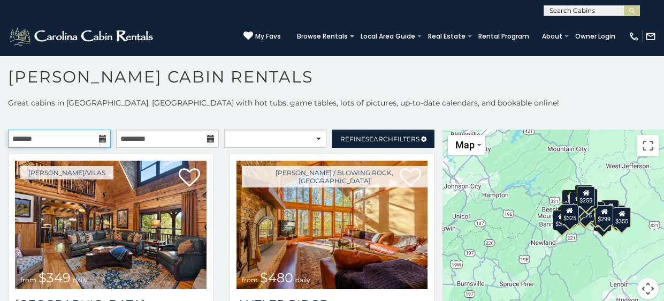
click at [79, 141] on input "text" at bounding box center [59, 138] width 103 height 18
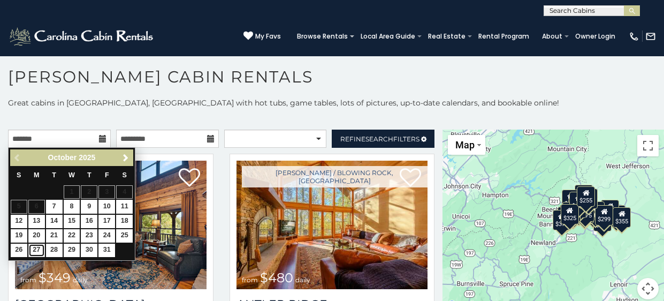
click at [38, 247] on link "27" at bounding box center [36, 249] width 17 height 13
type input "**********"
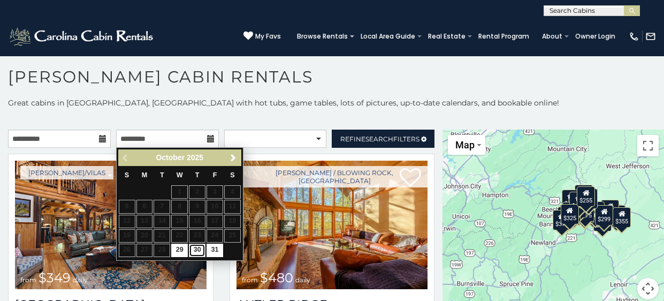
click at [198, 248] on link "30" at bounding box center [197, 249] width 17 height 13
type input "**********"
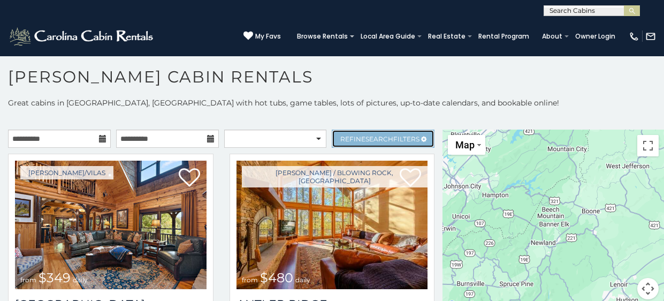
click at [378, 136] on span "Search" at bounding box center [379, 139] width 28 height 8
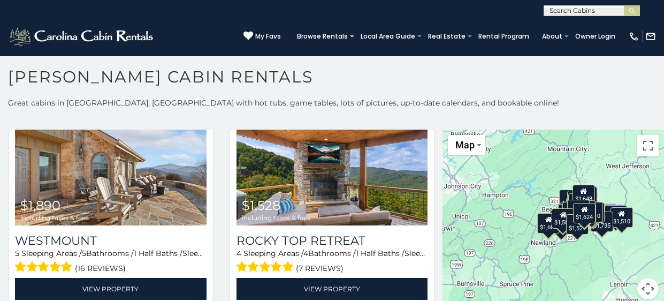
scroll to position [676, 0]
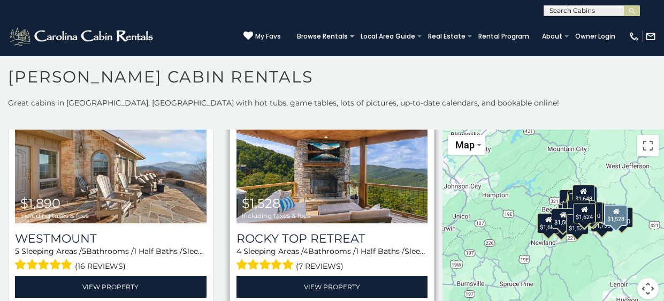
click at [344, 208] on img at bounding box center [333, 159] width 192 height 128
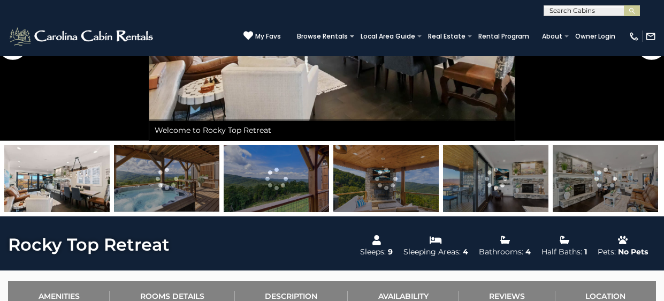
scroll to position [199, 0]
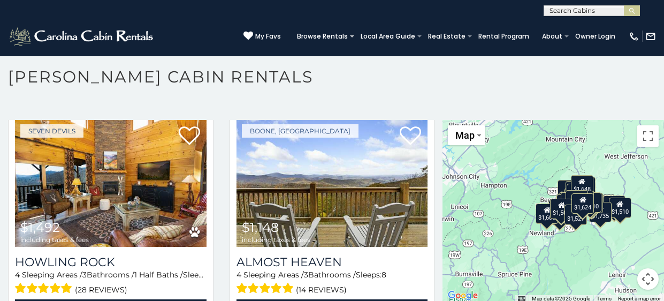
scroll to position [1409, 0]
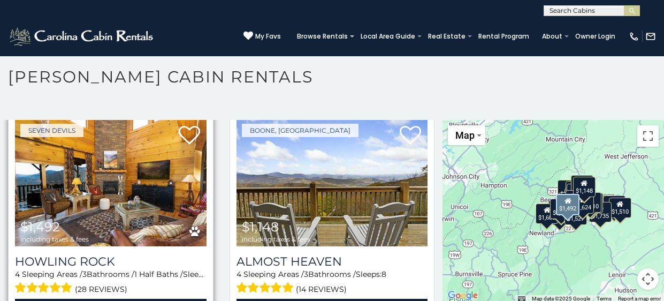
click at [152, 177] on img at bounding box center [111, 182] width 192 height 128
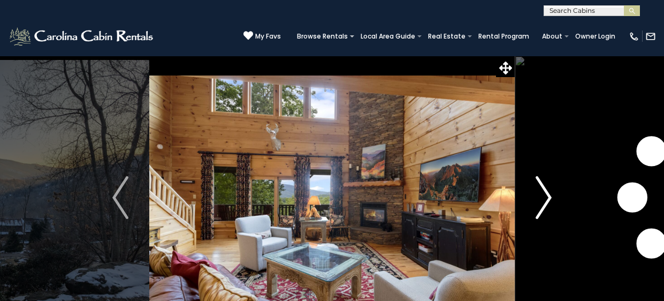
click at [546, 198] on img "Next" at bounding box center [544, 197] width 16 height 43
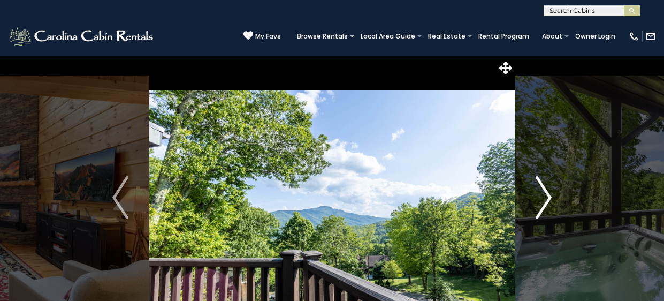
click at [547, 197] on img "Next" at bounding box center [544, 197] width 16 height 43
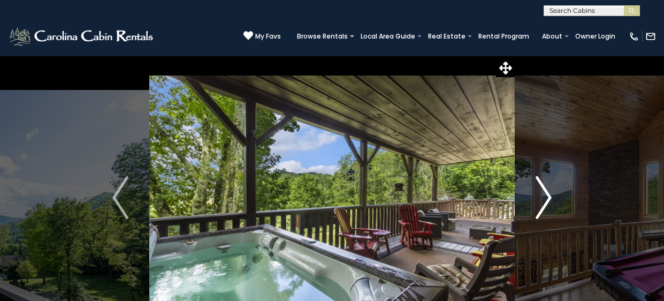
click at [548, 195] on img "Next" at bounding box center [544, 197] width 16 height 43
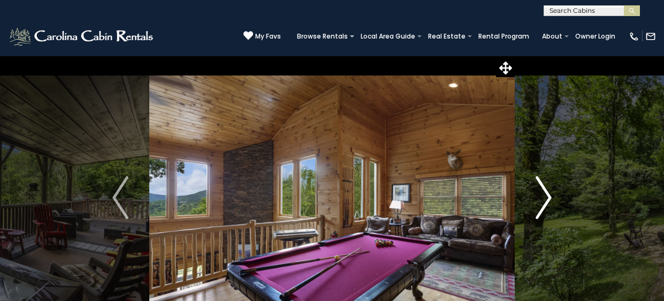
click at [547, 197] on img "Next" at bounding box center [544, 197] width 16 height 43
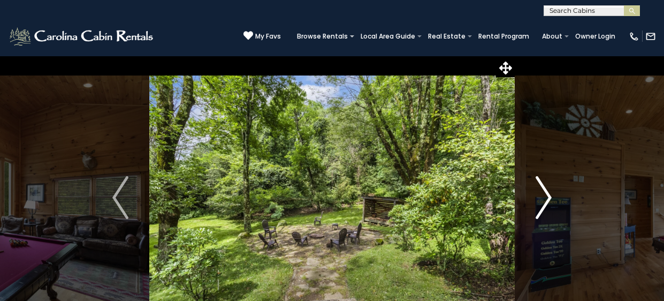
click at [547, 197] on img "Next" at bounding box center [544, 197] width 16 height 43
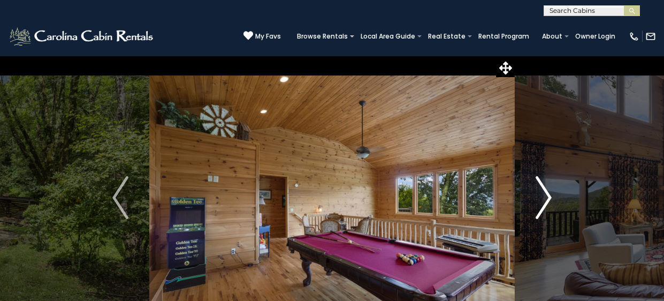
click at [547, 197] on img "Next" at bounding box center [544, 197] width 16 height 43
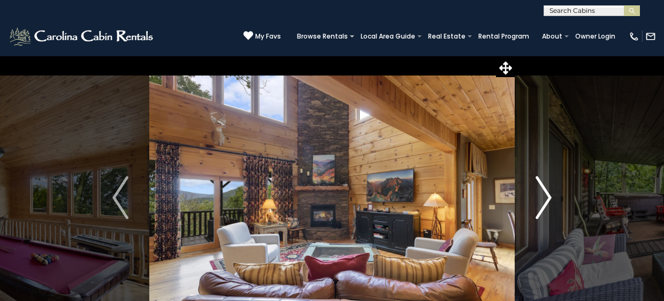
click at [547, 197] on img "Next" at bounding box center [544, 197] width 16 height 43
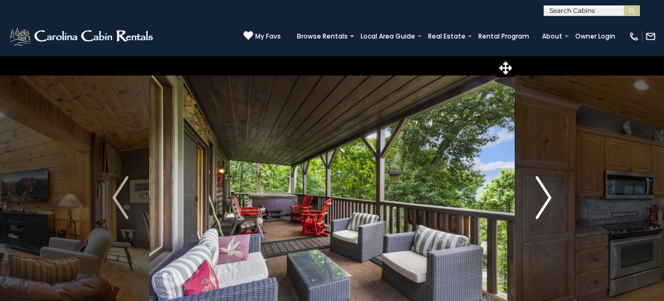
click at [547, 197] on img "Next" at bounding box center [544, 197] width 16 height 43
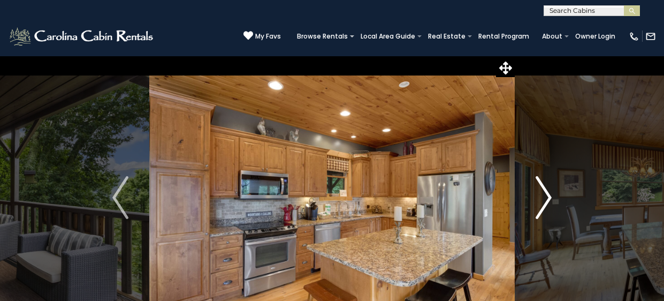
click at [547, 197] on img "Next" at bounding box center [544, 197] width 16 height 43
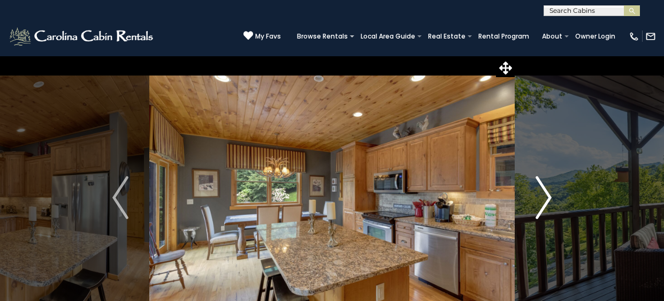
click at [547, 197] on img "Next" at bounding box center [544, 197] width 16 height 43
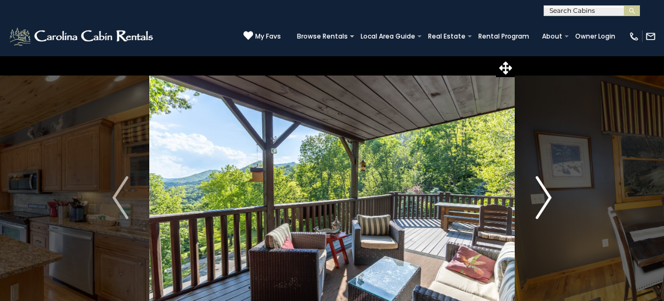
click at [547, 197] on img "Next" at bounding box center [544, 197] width 16 height 43
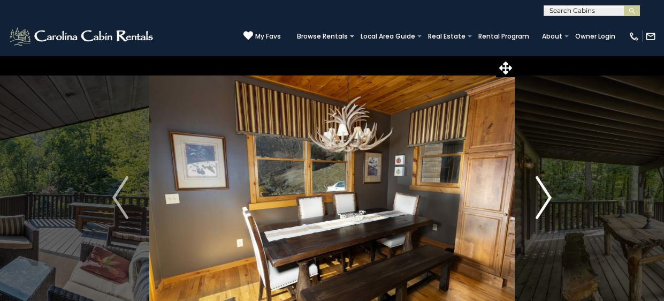
click at [547, 197] on img "Next" at bounding box center [544, 197] width 16 height 43
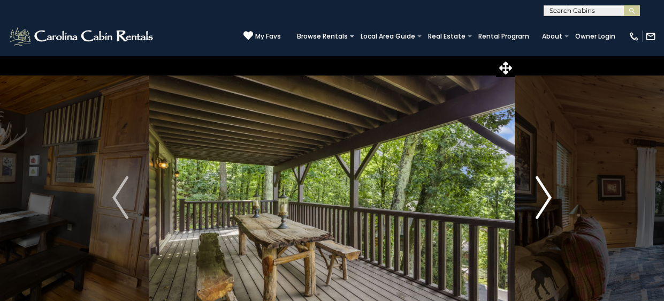
click at [547, 197] on img "Next" at bounding box center [544, 197] width 16 height 43
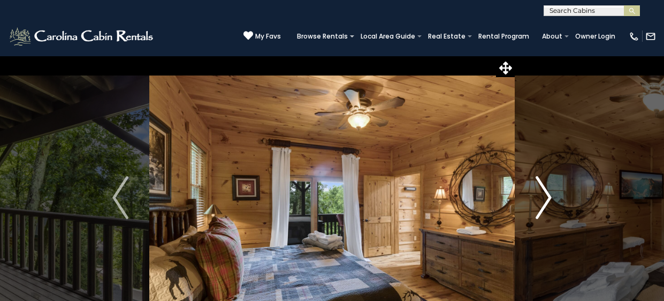
click at [547, 197] on img "Next" at bounding box center [544, 197] width 16 height 43
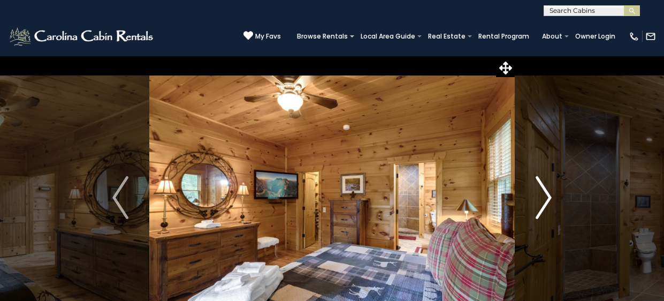
click at [547, 197] on img "Next" at bounding box center [544, 197] width 16 height 43
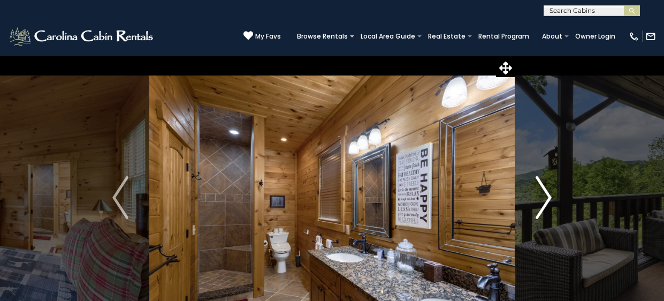
click at [545, 196] on img "Next" at bounding box center [544, 197] width 16 height 43
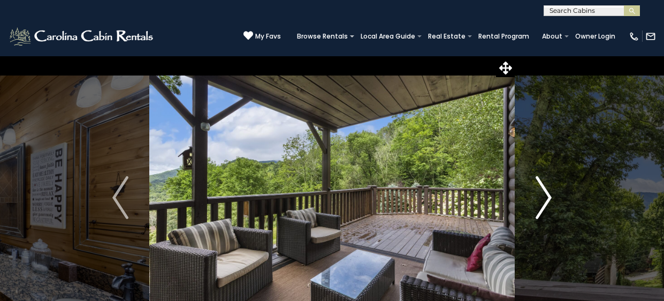
click at [545, 196] on img "Next" at bounding box center [544, 197] width 16 height 43
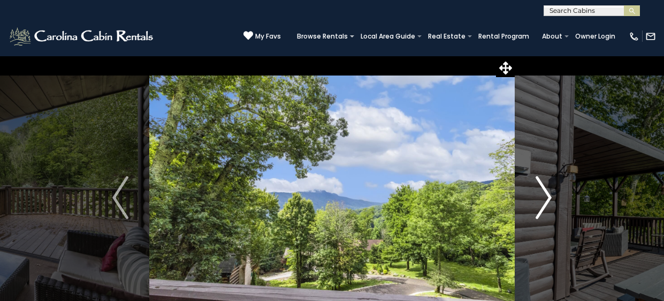
click at [545, 196] on img "Next" at bounding box center [544, 197] width 16 height 43
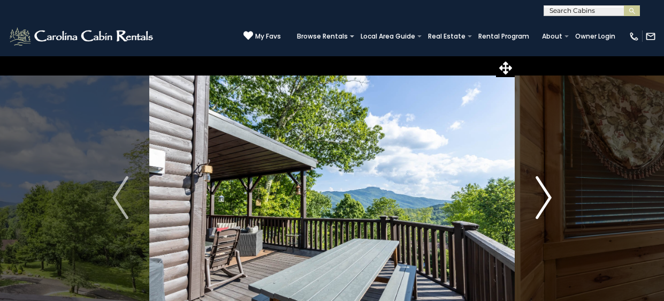
click at [545, 196] on img "Next" at bounding box center [544, 197] width 16 height 43
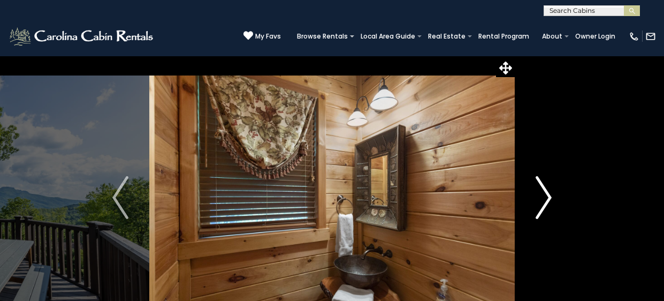
click at [545, 196] on img "Next" at bounding box center [544, 197] width 16 height 43
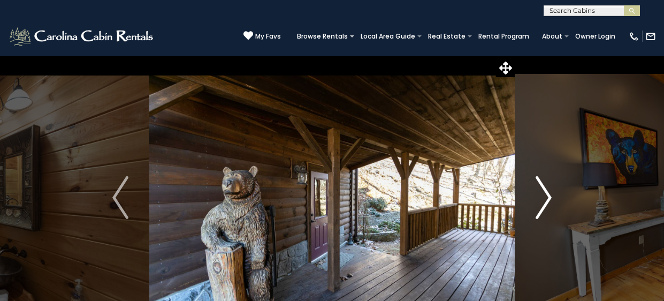
click at [545, 196] on img "Next" at bounding box center [544, 197] width 16 height 43
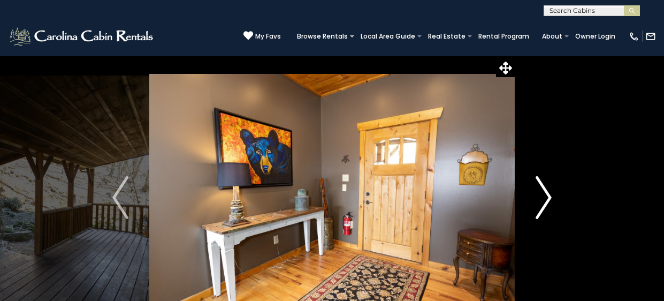
click at [545, 196] on img "Next" at bounding box center [544, 197] width 16 height 43
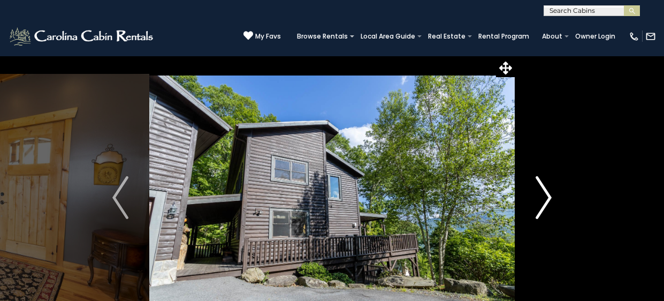
click at [545, 196] on img "Next" at bounding box center [544, 197] width 16 height 43
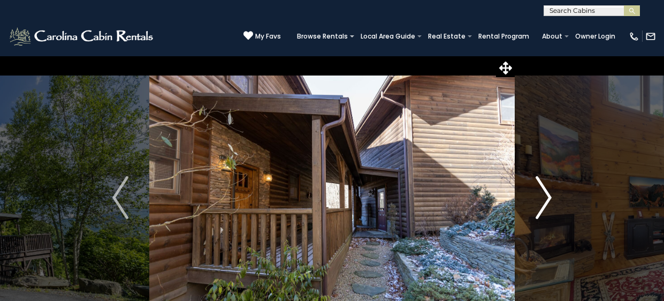
click at [545, 196] on img "Next" at bounding box center [544, 197] width 16 height 43
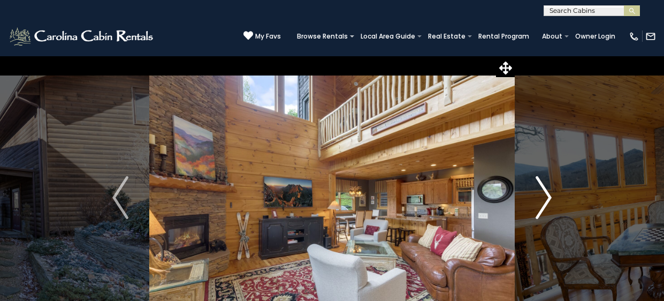
click at [545, 196] on img "Next" at bounding box center [544, 197] width 16 height 43
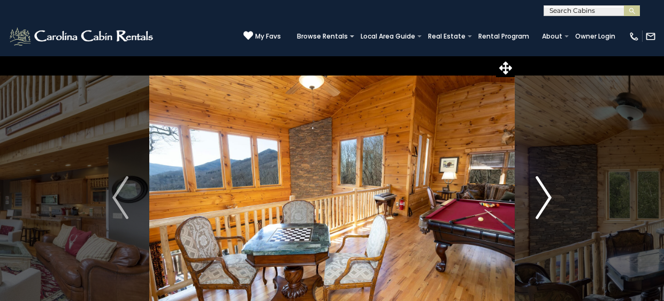
click at [545, 196] on img "Next" at bounding box center [544, 197] width 16 height 43
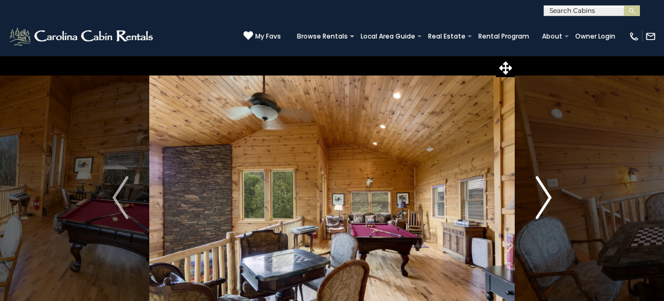
click at [545, 196] on img "Next" at bounding box center [544, 197] width 16 height 43
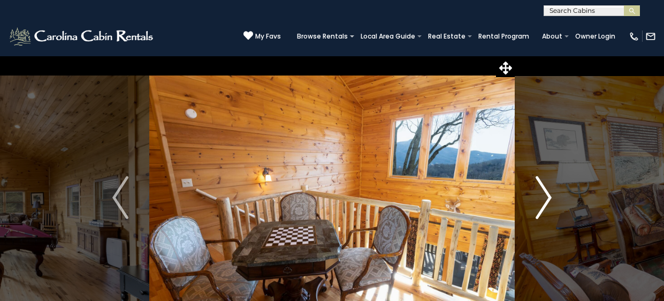
click at [545, 196] on img "Next" at bounding box center [544, 197] width 16 height 43
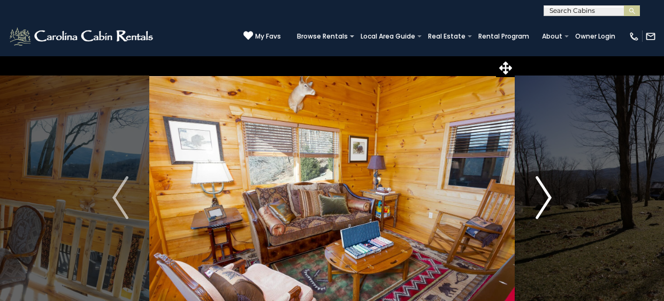
click at [545, 196] on img "Next" at bounding box center [544, 197] width 16 height 43
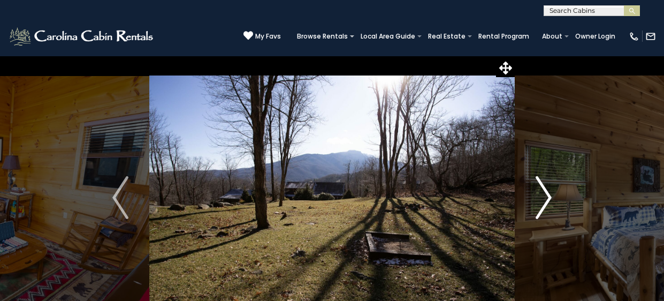
click at [543, 205] on img "Next" at bounding box center [544, 197] width 16 height 43
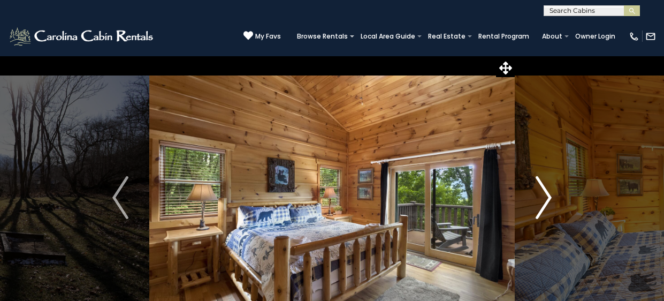
click at [545, 196] on img "Next" at bounding box center [544, 197] width 16 height 43
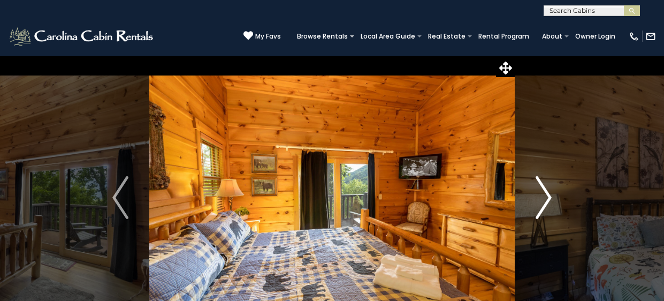
click at [545, 196] on img "Next" at bounding box center [544, 197] width 16 height 43
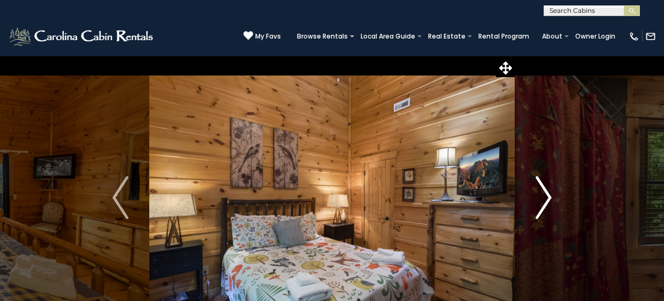
click at [545, 196] on img "Next" at bounding box center [544, 197] width 16 height 43
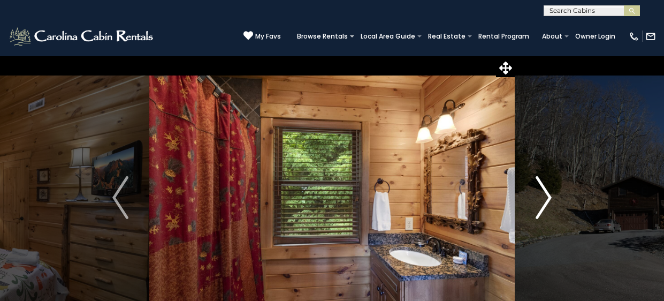
click at [545, 196] on img "Next" at bounding box center [544, 197] width 16 height 43
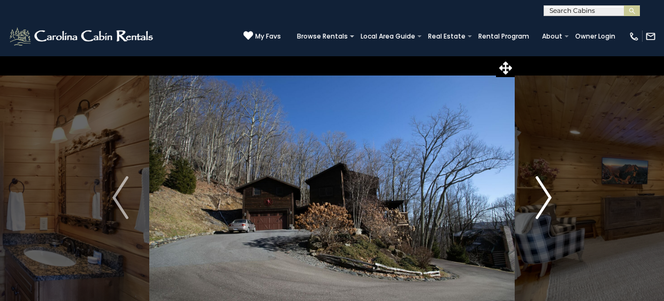
click at [545, 196] on img "Next" at bounding box center [544, 197] width 16 height 43
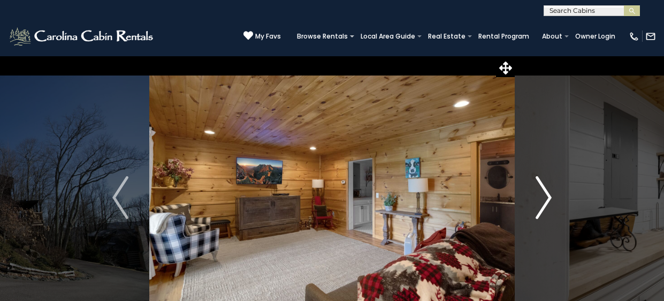
click at [545, 196] on img "Next" at bounding box center [544, 197] width 16 height 43
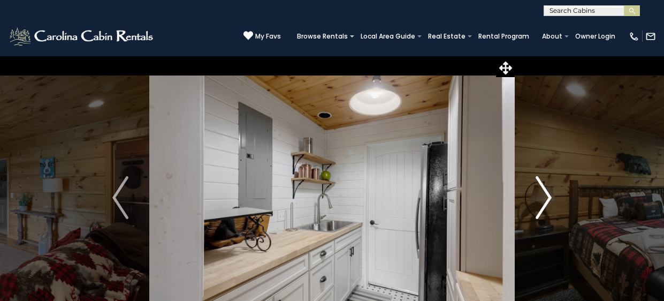
click at [545, 196] on img "Next" at bounding box center [544, 197] width 16 height 43
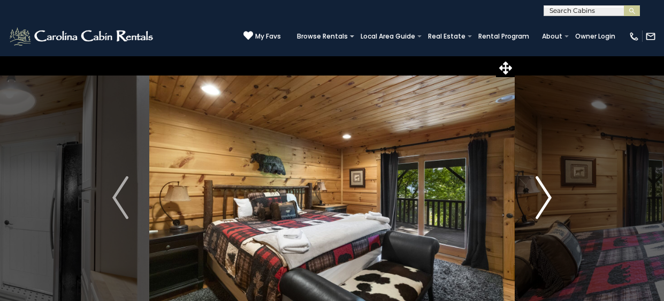
click at [545, 196] on img "Next" at bounding box center [544, 197] width 16 height 43
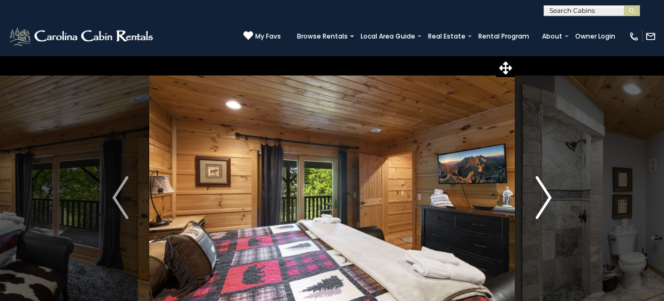
click at [548, 196] on img "Next" at bounding box center [544, 197] width 16 height 43
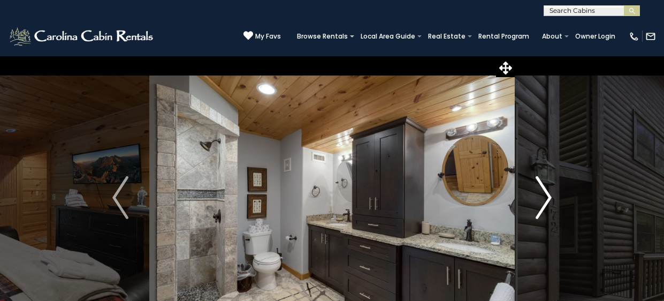
click at [548, 196] on img "Next" at bounding box center [544, 197] width 16 height 43
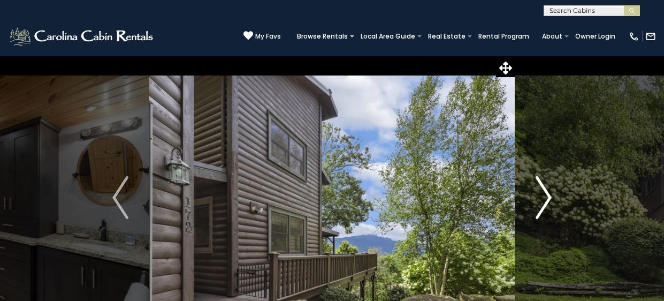
click at [548, 196] on img "Next" at bounding box center [544, 197] width 16 height 43
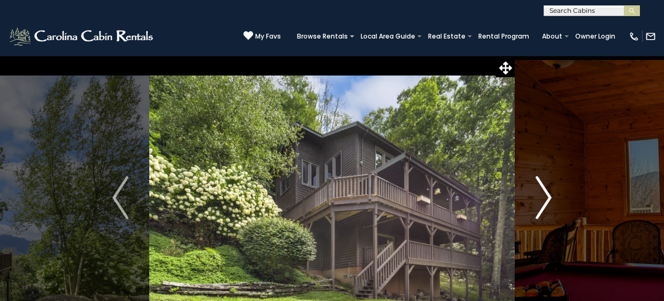
click at [548, 196] on img "Next" at bounding box center [544, 197] width 16 height 43
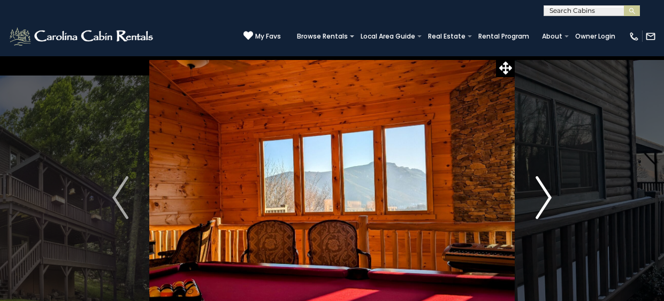
click at [548, 196] on img "Next" at bounding box center [544, 197] width 16 height 43
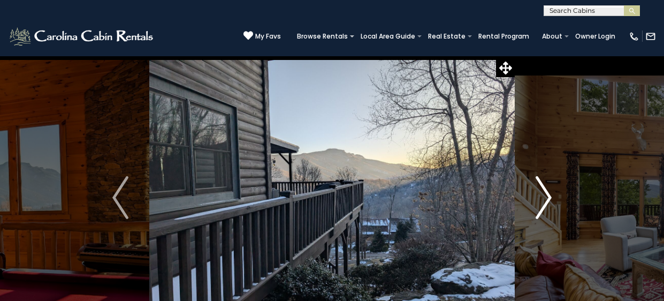
click at [548, 196] on img "Next" at bounding box center [544, 197] width 16 height 43
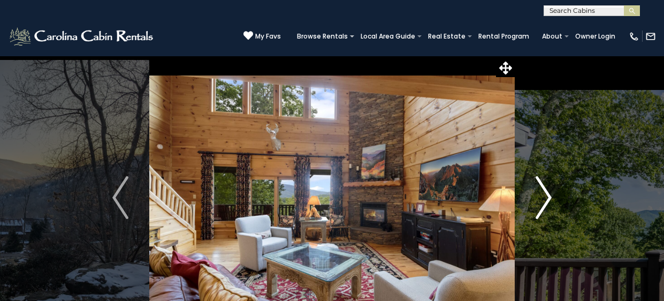
click at [548, 196] on img "Next" at bounding box center [544, 197] width 16 height 43
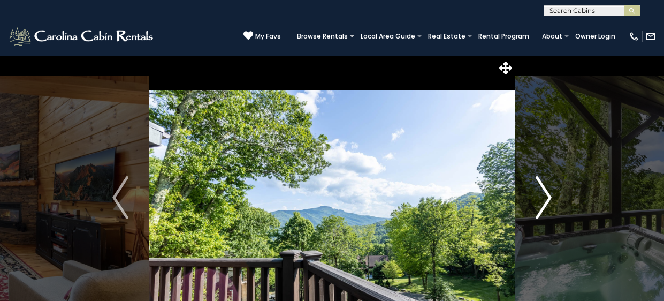
click at [548, 196] on img "Next" at bounding box center [544, 197] width 16 height 43
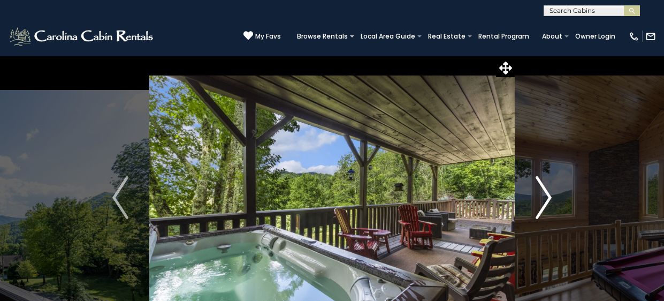
click at [548, 196] on img "Next" at bounding box center [544, 197] width 16 height 43
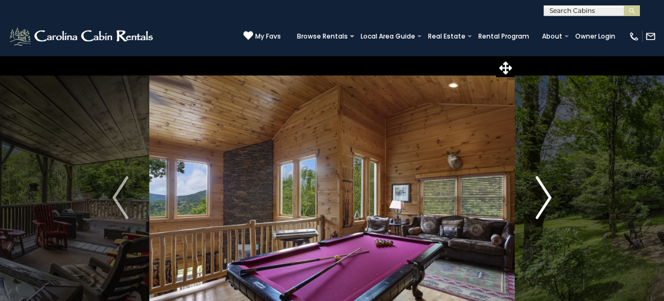
click at [548, 196] on img "Next" at bounding box center [544, 197] width 16 height 43
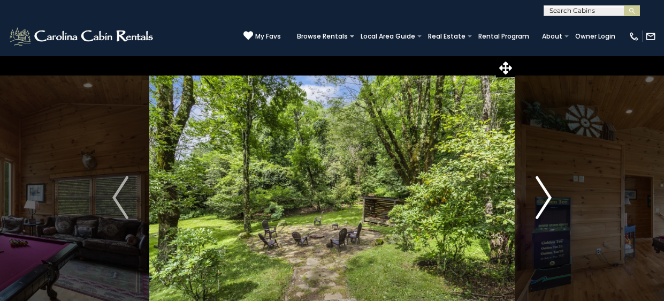
click at [548, 196] on img "Next" at bounding box center [544, 197] width 16 height 43
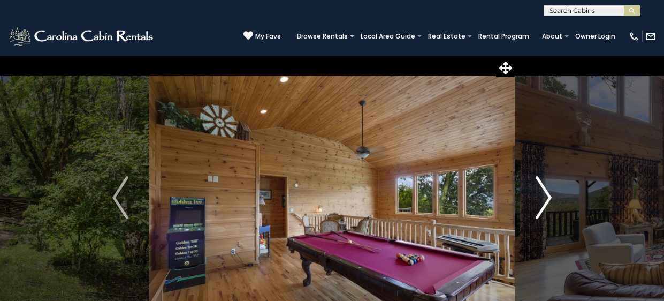
click at [548, 196] on img "Next" at bounding box center [544, 197] width 16 height 43
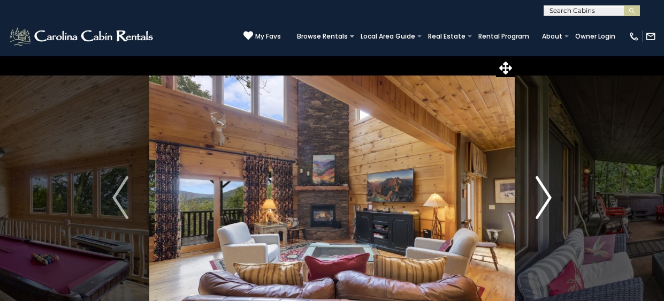
click at [547, 199] on img "Next" at bounding box center [544, 197] width 16 height 43
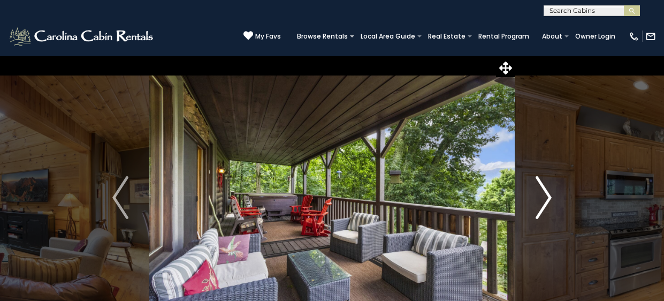
click at [547, 199] on img "Next" at bounding box center [544, 197] width 16 height 43
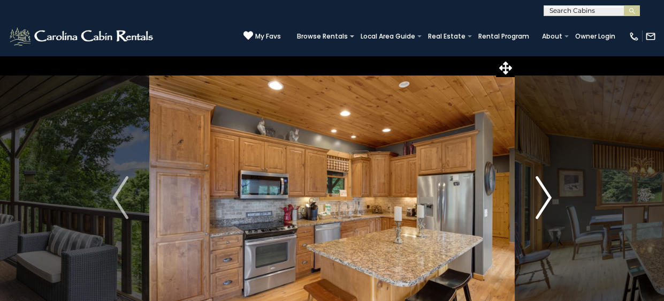
click at [547, 199] on img "Next" at bounding box center [544, 197] width 16 height 43
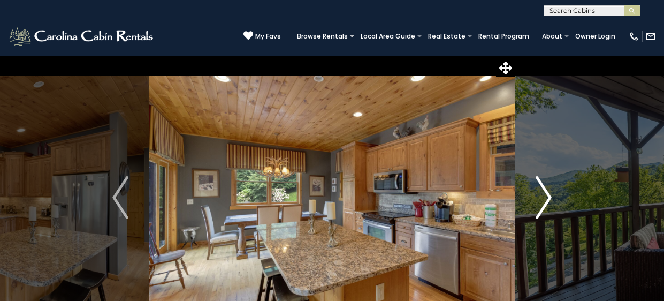
click at [547, 199] on img "Next" at bounding box center [544, 197] width 16 height 43
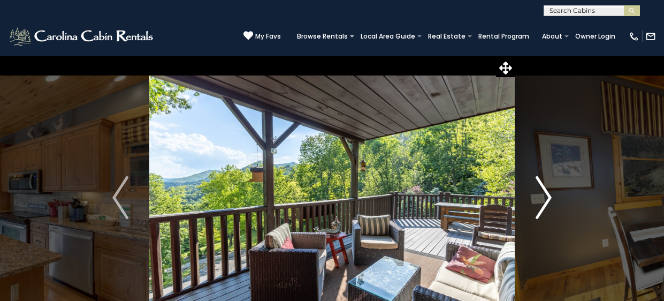
click at [547, 199] on img "Next" at bounding box center [544, 197] width 16 height 43
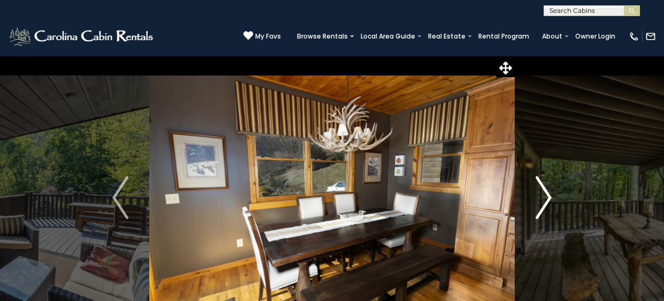
click at [547, 199] on img "Next" at bounding box center [544, 197] width 16 height 43
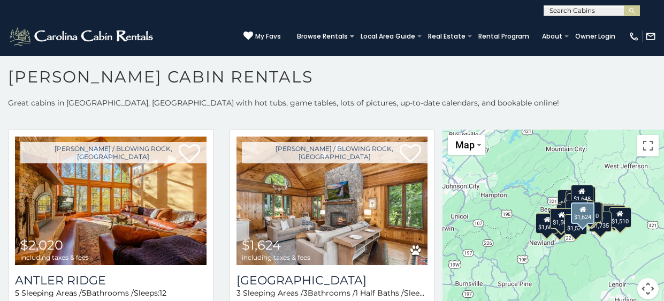
scroll to position [22, 0]
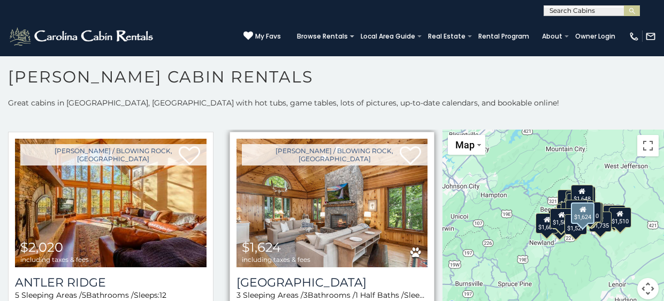
click at [343, 204] on img at bounding box center [333, 203] width 192 height 128
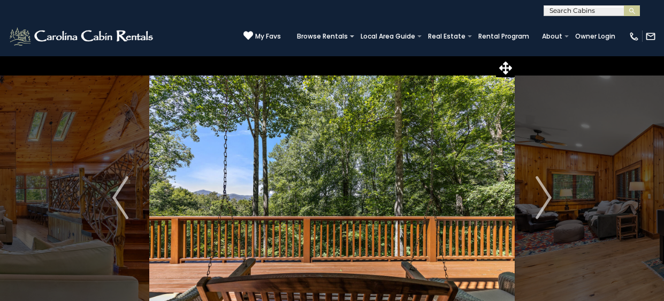
click at [545, 202] on img "Next" at bounding box center [544, 197] width 16 height 43
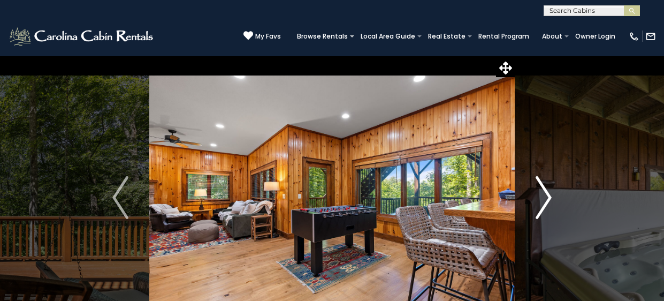
click at [544, 196] on img "Next" at bounding box center [544, 197] width 16 height 43
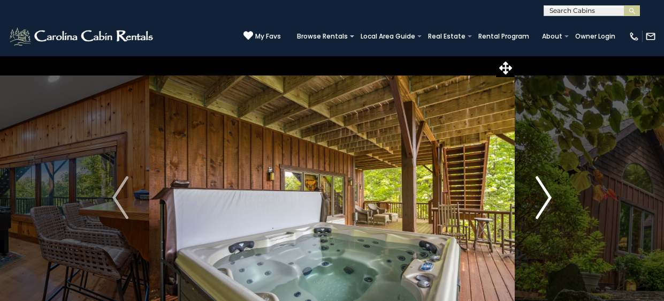
click at [544, 196] on img "Next" at bounding box center [544, 197] width 16 height 43
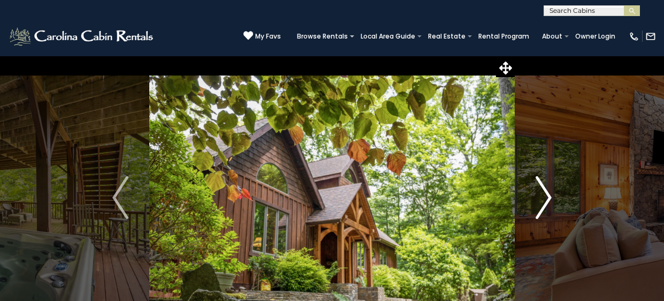
click at [544, 196] on img "Next" at bounding box center [544, 197] width 16 height 43
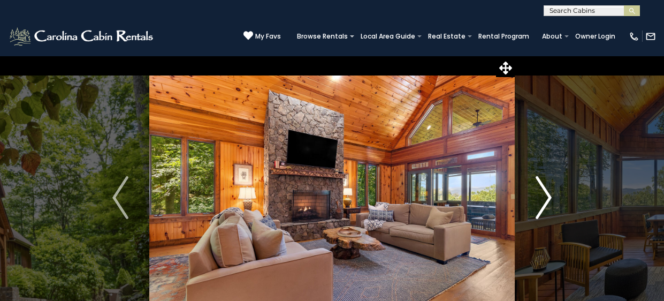
click at [544, 196] on img "Next" at bounding box center [544, 197] width 16 height 43
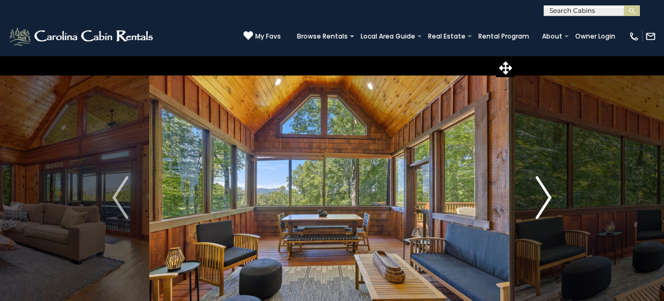
click at [544, 196] on img "Next" at bounding box center [544, 197] width 16 height 43
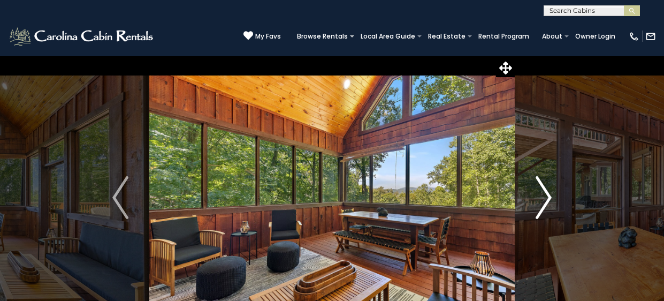
click at [544, 196] on img "Next" at bounding box center [544, 197] width 16 height 43
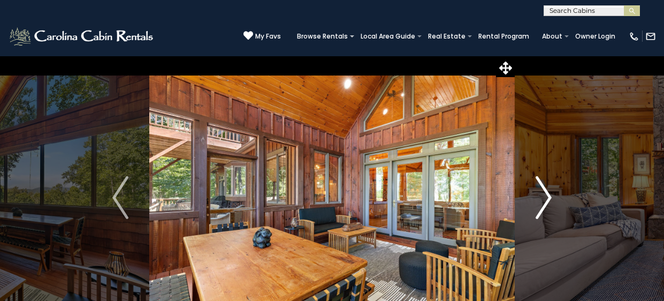
click at [544, 196] on img "Next" at bounding box center [544, 197] width 16 height 43
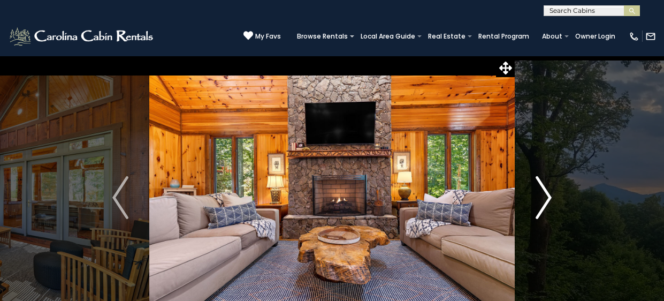
click at [544, 196] on img "Next" at bounding box center [544, 197] width 16 height 43
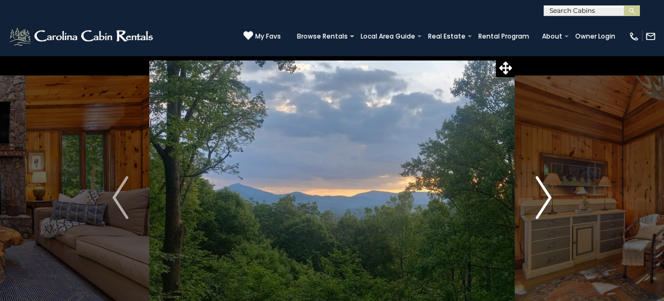
click at [548, 198] on img "Next" at bounding box center [544, 197] width 16 height 43
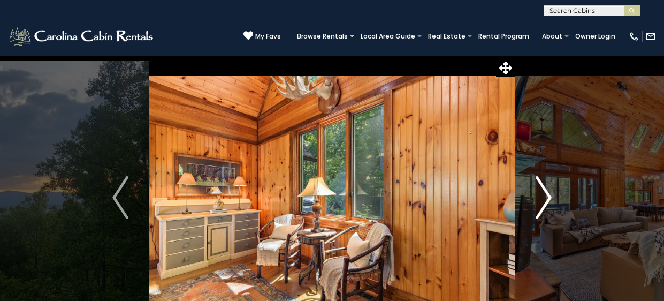
click at [545, 196] on img "Next" at bounding box center [544, 197] width 16 height 43
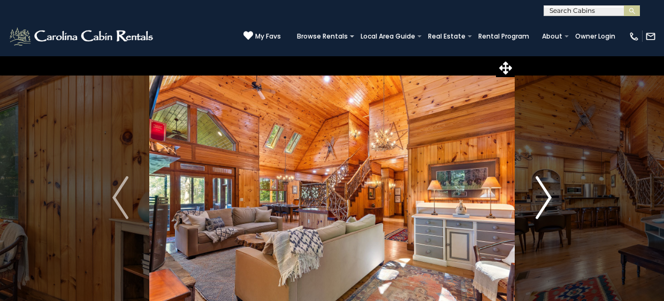
click at [548, 196] on img "Next" at bounding box center [544, 197] width 16 height 43
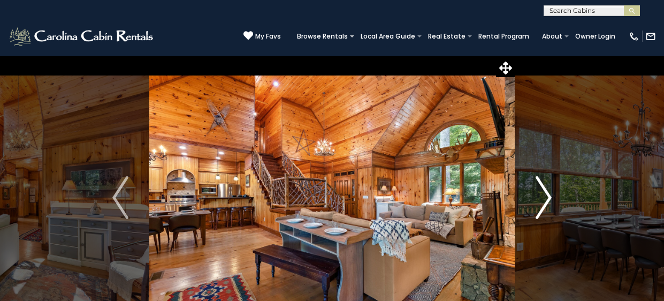
click at [548, 196] on img "Next" at bounding box center [544, 197] width 16 height 43
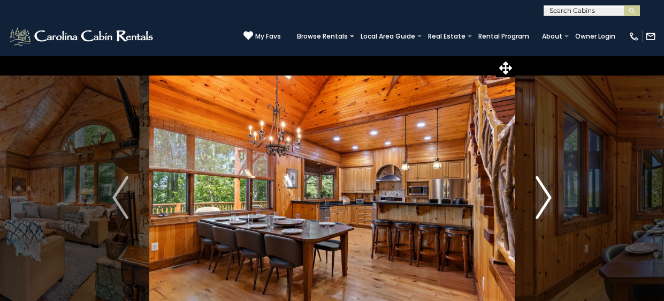
click at [548, 196] on img "Next" at bounding box center [544, 197] width 16 height 43
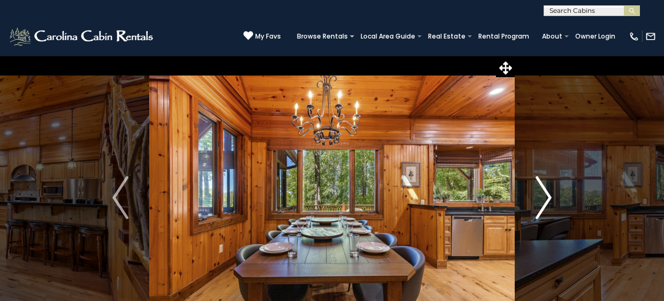
click at [548, 196] on img "Next" at bounding box center [544, 197] width 16 height 43
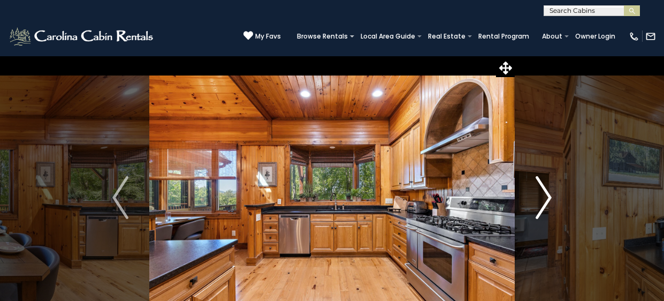
click at [548, 196] on img "Next" at bounding box center [544, 197] width 16 height 43
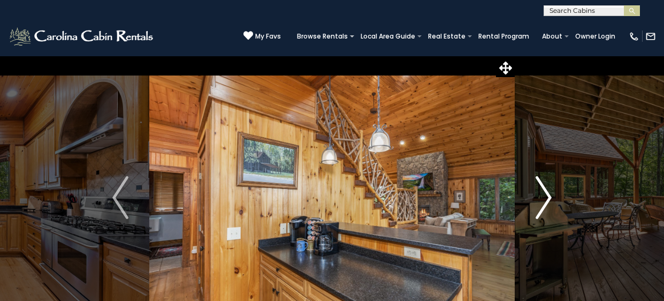
click at [548, 196] on img "Next" at bounding box center [544, 197] width 16 height 43
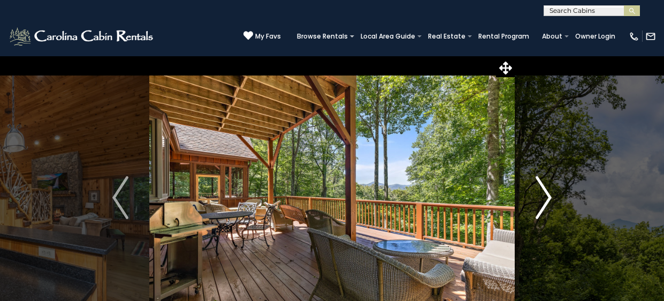
click at [548, 196] on img "Next" at bounding box center [544, 197] width 16 height 43
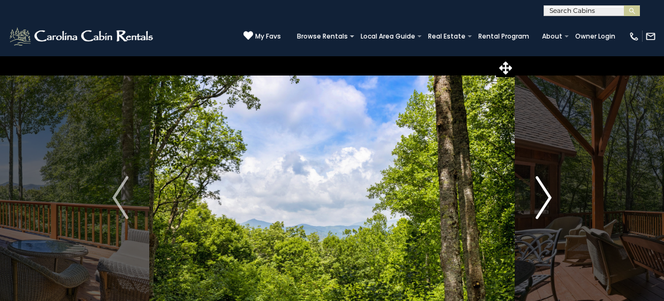
click at [548, 196] on img "Next" at bounding box center [544, 197] width 16 height 43
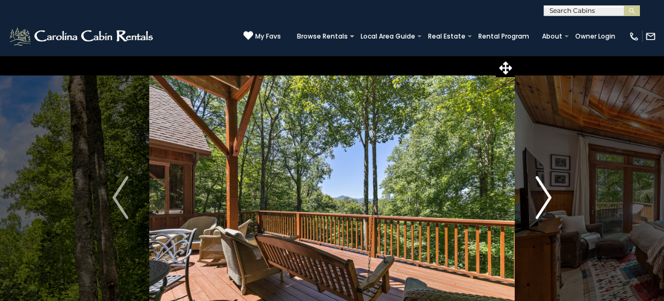
click at [548, 196] on img "Next" at bounding box center [544, 197] width 16 height 43
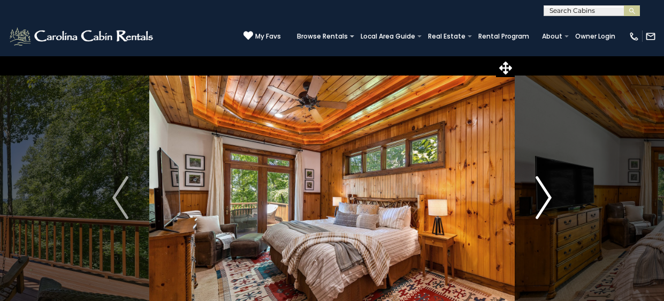
click at [548, 196] on img "Next" at bounding box center [544, 197] width 16 height 43
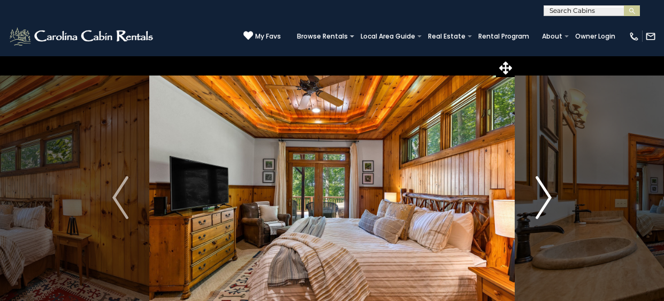
click at [548, 196] on img "Next" at bounding box center [544, 197] width 16 height 43
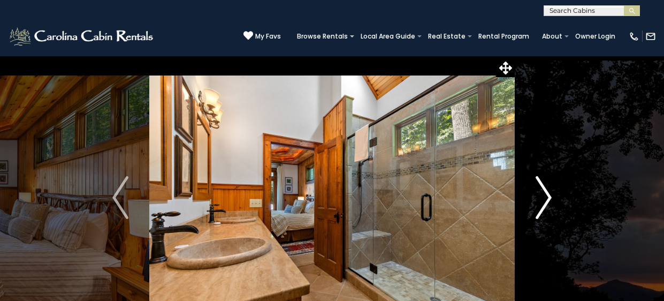
click at [548, 196] on img "Next" at bounding box center [544, 197] width 16 height 43
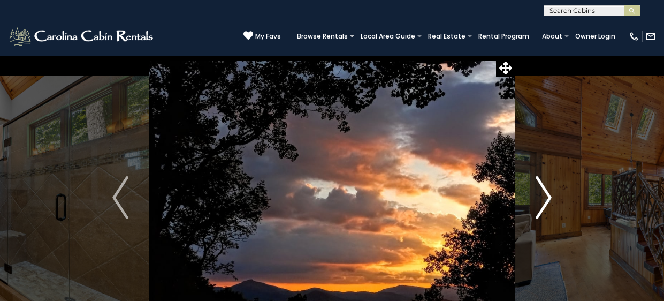
click at [548, 196] on img "Next" at bounding box center [544, 197] width 16 height 43
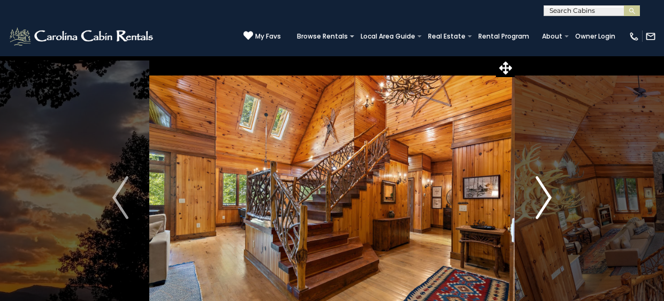
click at [547, 196] on img "Next" at bounding box center [544, 197] width 16 height 43
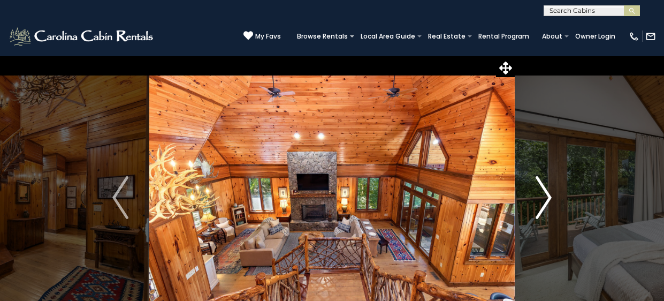
click at [547, 196] on img "Next" at bounding box center [544, 197] width 16 height 43
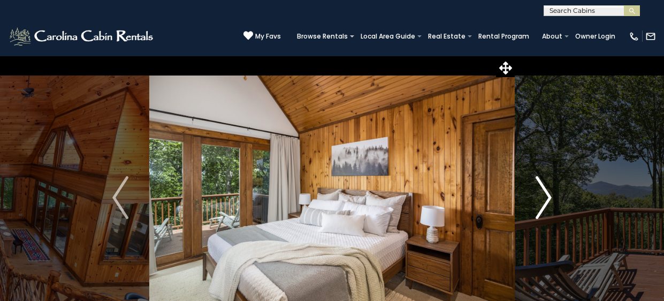
click at [547, 196] on img "Next" at bounding box center [544, 197] width 16 height 43
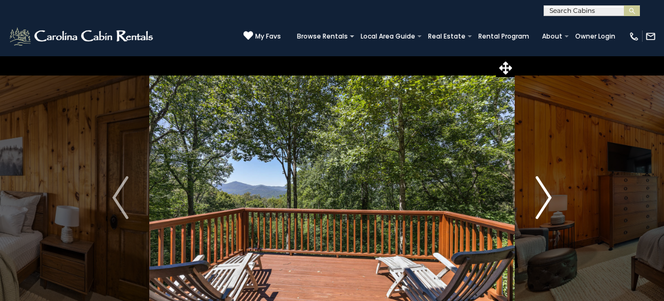
click at [547, 196] on img "Next" at bounding box center [544, 197] width 16 height 43
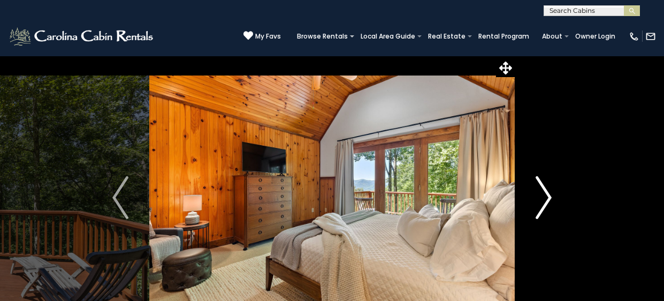
click at [547, 196] on img "Next" at bounding box center [544, 197] width 16 height 43
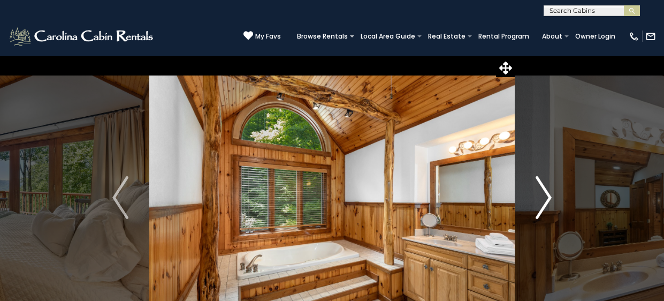
click at [547, 196] on img "Next" at bounding box center [544, 197] width 16 height 43
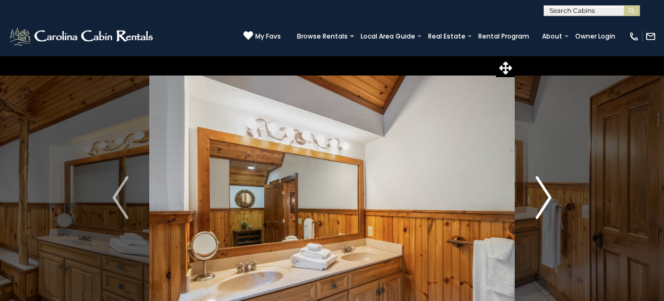
click at [547, 196] on img "Next" at bounding box center [544, 197] width 16 height 43
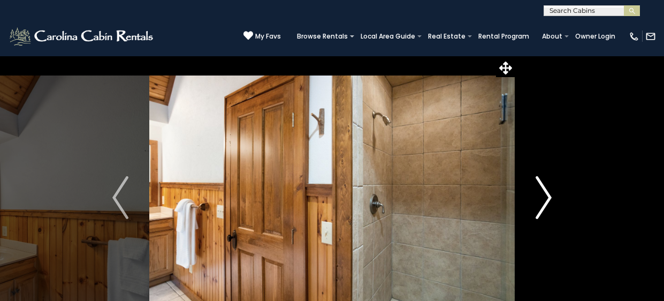
click at [547, 196] on img "Next" at bounding box center [544, 197] width 16 height 43
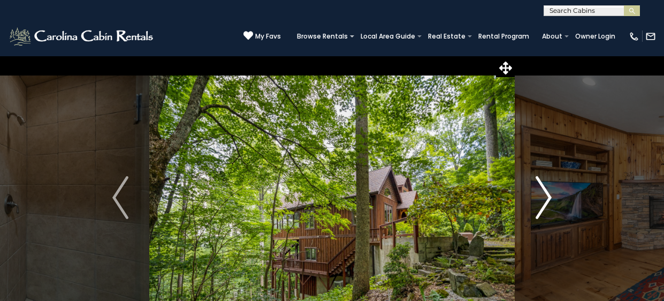
click at [547, 196] on img "Next" at bounding box center [544, 197] width 16 height 43
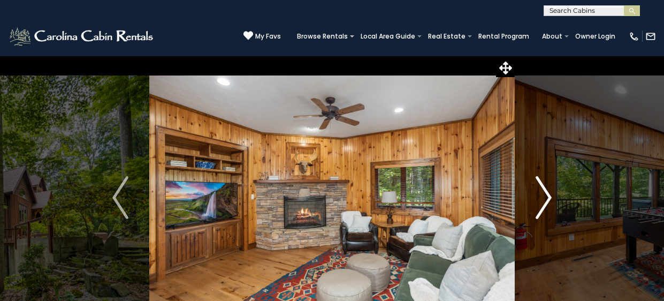
click at [547, 196] on img "Next" at bounding box center [544, 197] width 16 height 43
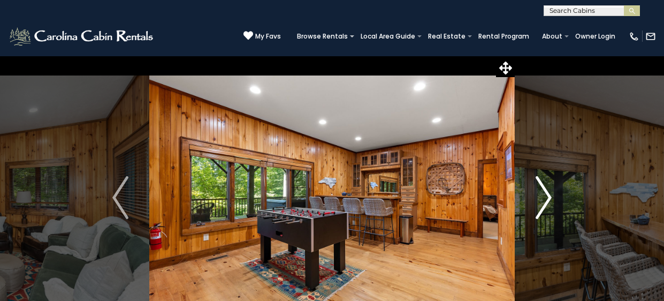
click at [547, 196] on img "Next" at bounding box center [544, 197] width 16 height 43
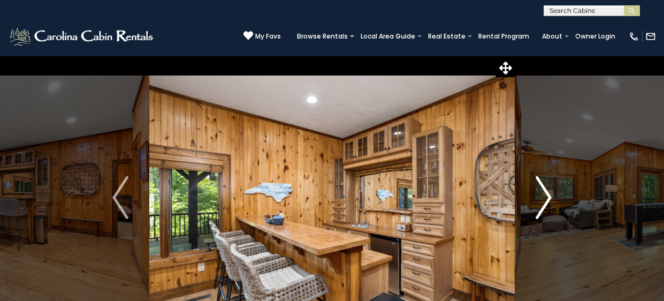
click at [547, 196] on img "Next" at bounding box center [544, 197] width 16 height 43
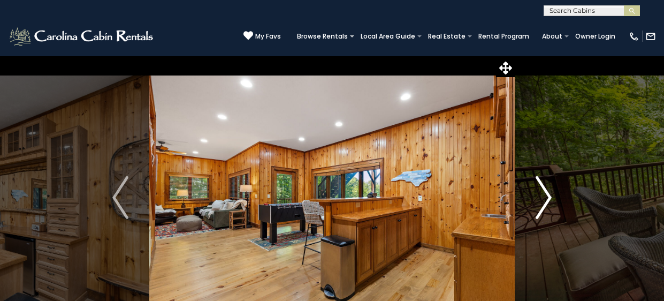
click at [547, 196] on img "Next" at bounding box center [544, 197] width 16 height 43
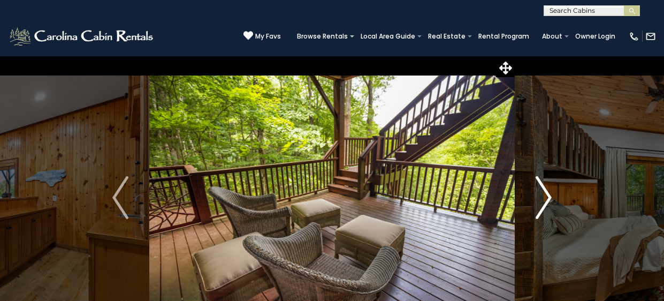
click at [547, 196] on img "Next" at bounding box center [544, 197] width 16 height 43
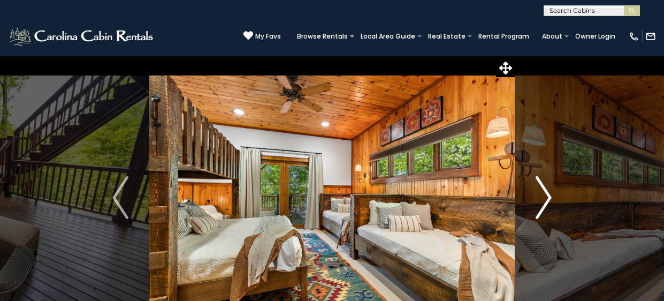
click at [547, 196] on img "Next" at bounding box center [544, 197] width 16 height 43
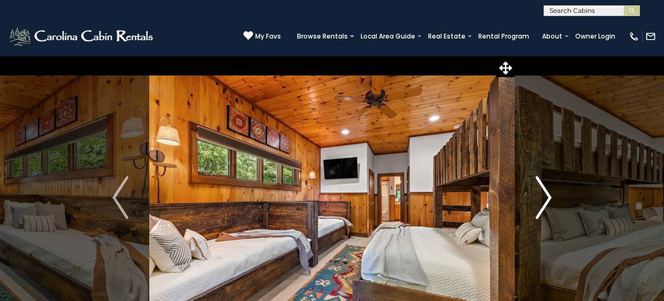
click at [547, 196] on img "Next" at bounding box center [544, 197] width 16 height 43
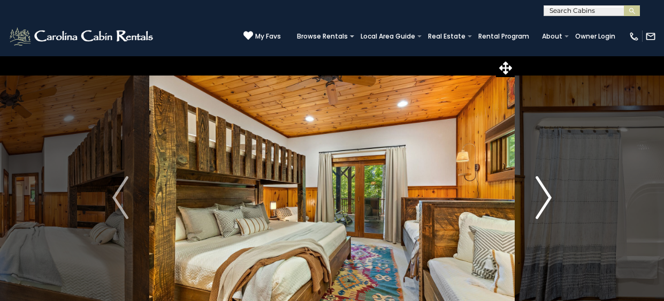
click at [547, 196] on img "Next" at bounding box center [544, 197] width 16 height 43
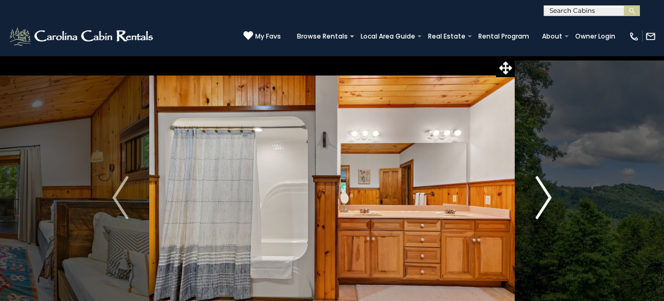
click at [547, 196] on img "Next" at bounding box center [544, 197] width 16 height 43
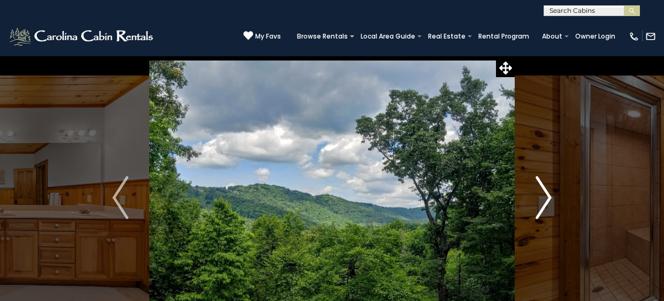
click at [547, 196] on img "Next" at bounding box center [544, 197] width 16 height 43
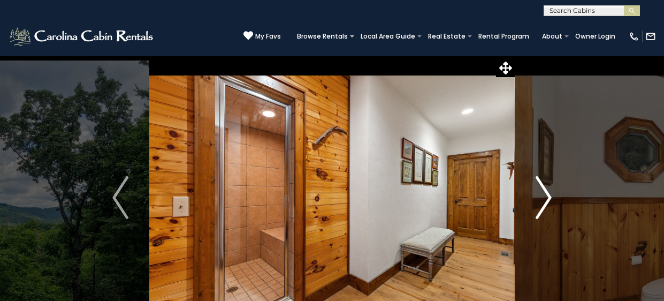
click at [547, 196] on img "Next" at bounding box center [544, 197] width 16 height 43
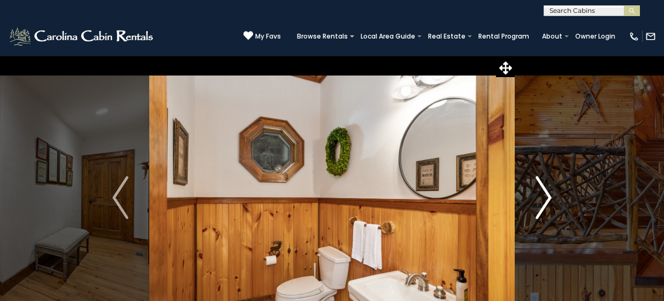
click at [547, 196] on img "Next" at bounding box center [544, 197] width 16 height 43
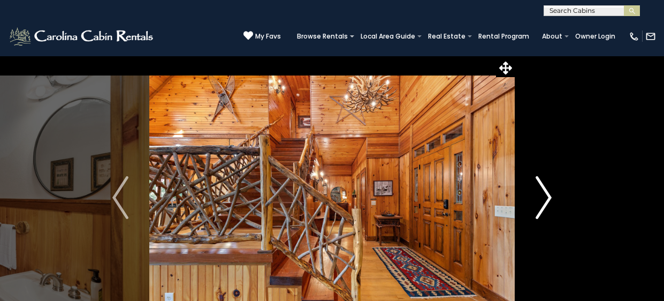
click at [547, 196] on img "Next" at bounding box center [544, 197] width 16 height 43
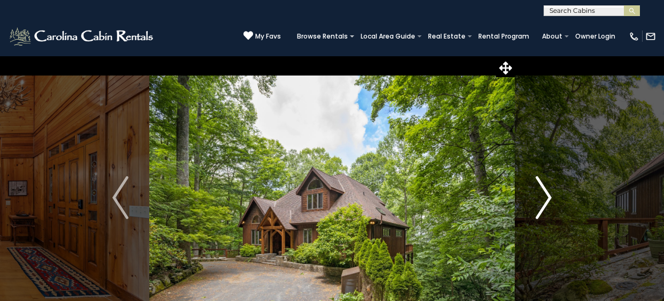
click at [547, 196] on img "Next" at bounding box center [544, 197] width 16 height 43
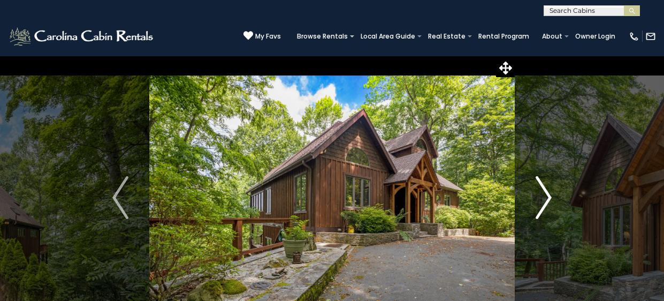
click at [547, 196] on img "Next" at bounding box center [544, 197] width 16 height 43
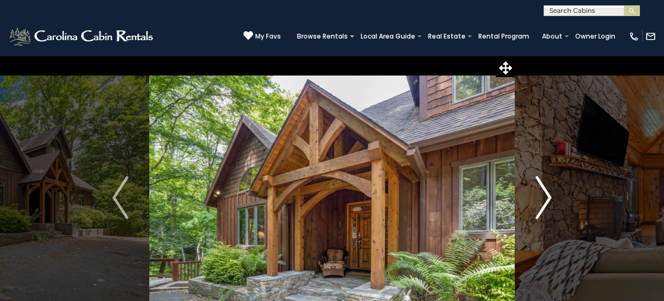
click at [547, 196] on img "Next" at bounding box center [544, 197] width 16 height 43
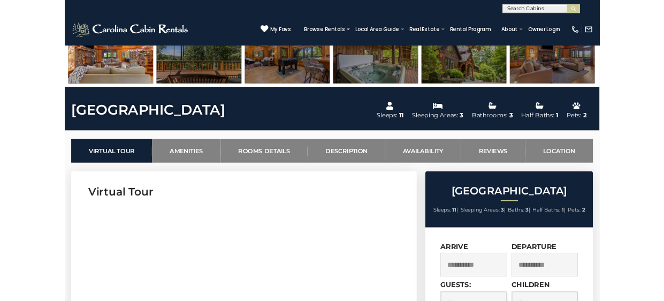
scroll to position [556, 0]
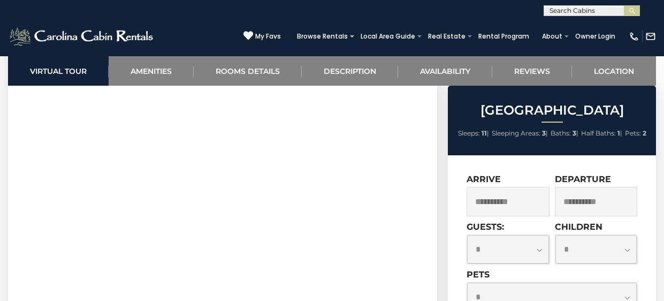
click at [533, 255] on select "**********" at bounding box center [508, 249] width 82 height 28
select select "*"
click at [467, 236] on select "**********" at bounding box center [508, 249] width 82 height 28
click at [626, 297] on select "**********" at bounding box center [552, 297] width 170 height 28
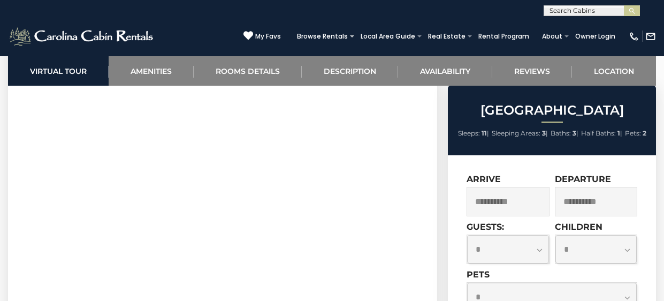
scroll to position [713, 0]
select select "*"
click at [467, 284] on select "**********" at bounding box center [552, 297] width 170 height 28
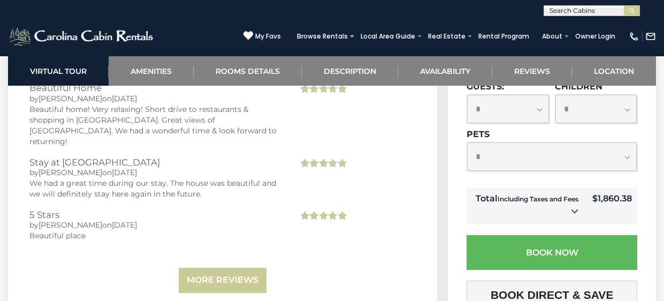
scroll to position [2610, 0]
